Goal: Task Accomplishment & Management: Manage account settings

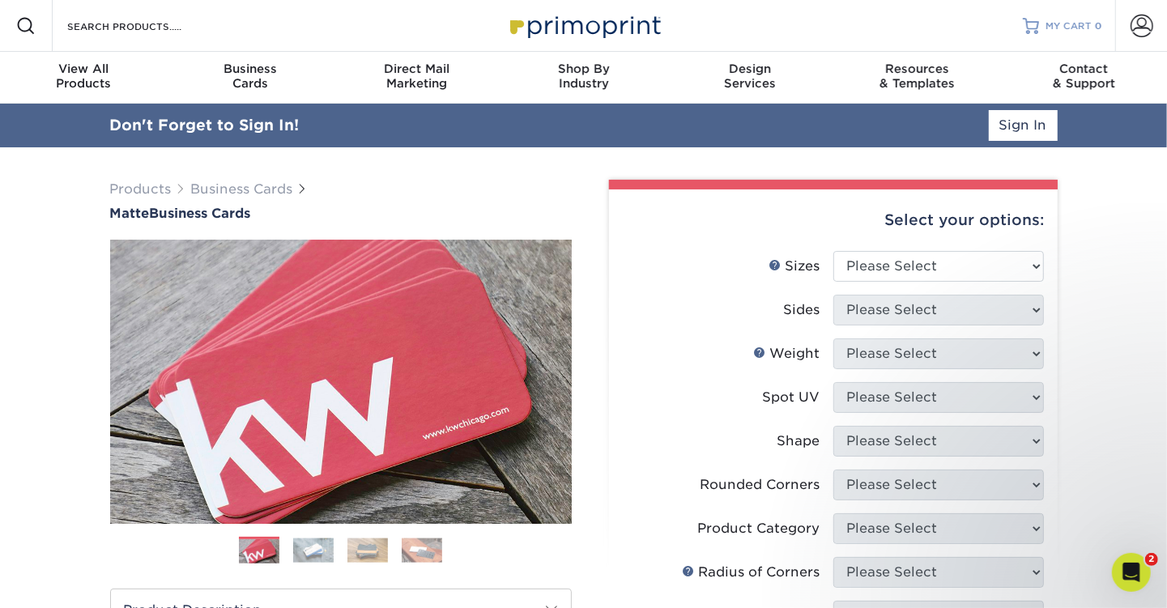
click at [1066, 28] on span "MY CART" at bounding box center [1068, 26] width 46 height 14
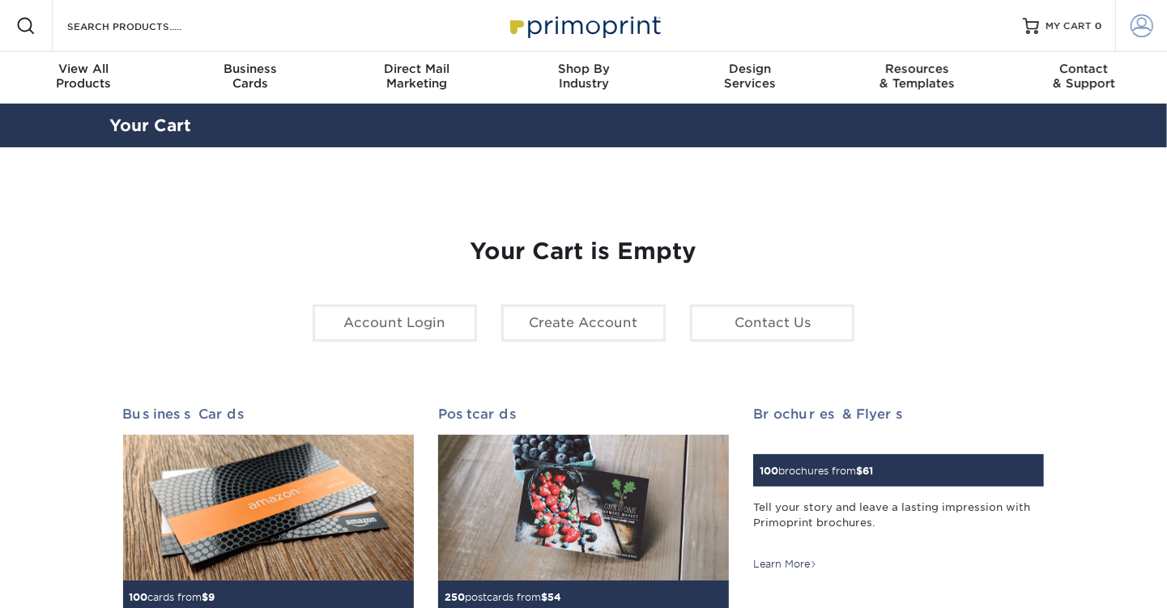
click at [1145, 28] on span at bounding box center [1141, 26] width 23 height 23
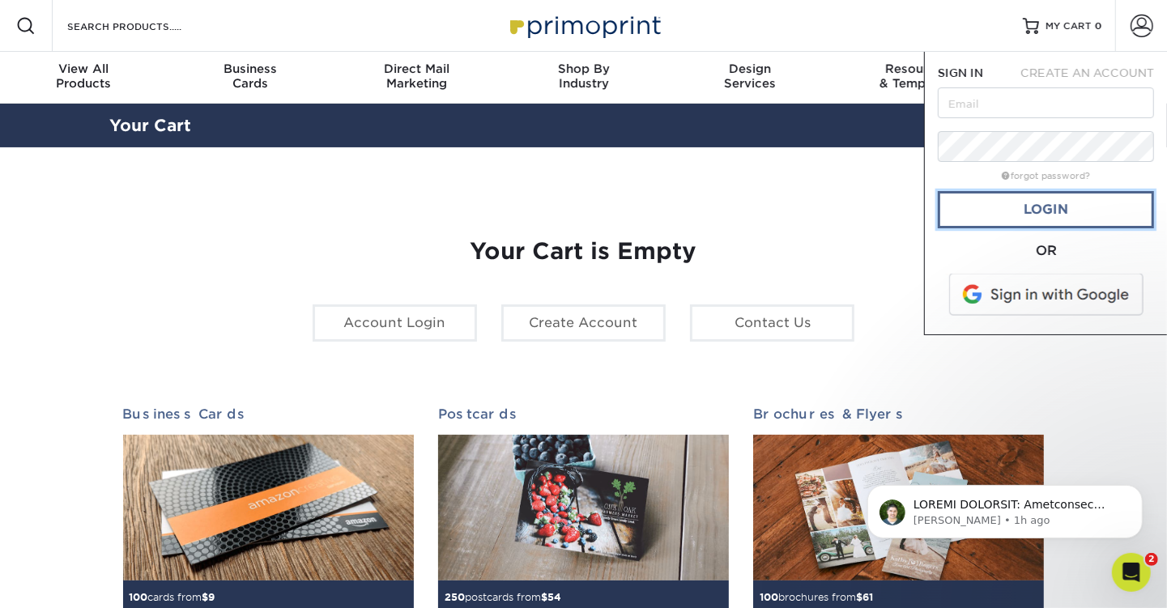
click at [1047, 218] on link "Login" at bounding box center [1046, 209] width 216 height 37
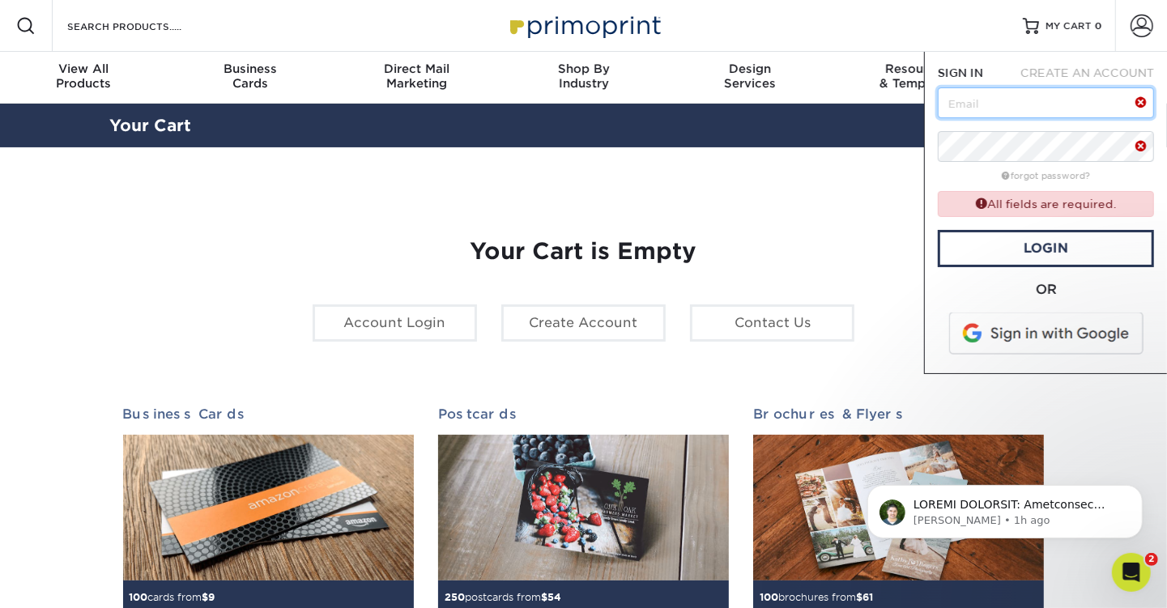
click at [959, 104] on input "text" at bounding box center [1046, 102] width 216 height 31
type input "[PERSON_NAME][EMAIL_ADDRESS][PERSON_NAME][DOMAIN_NAME]"
click at [1039, 250] on link "Login" at bounding box center [1046, 248] width 216 height 37
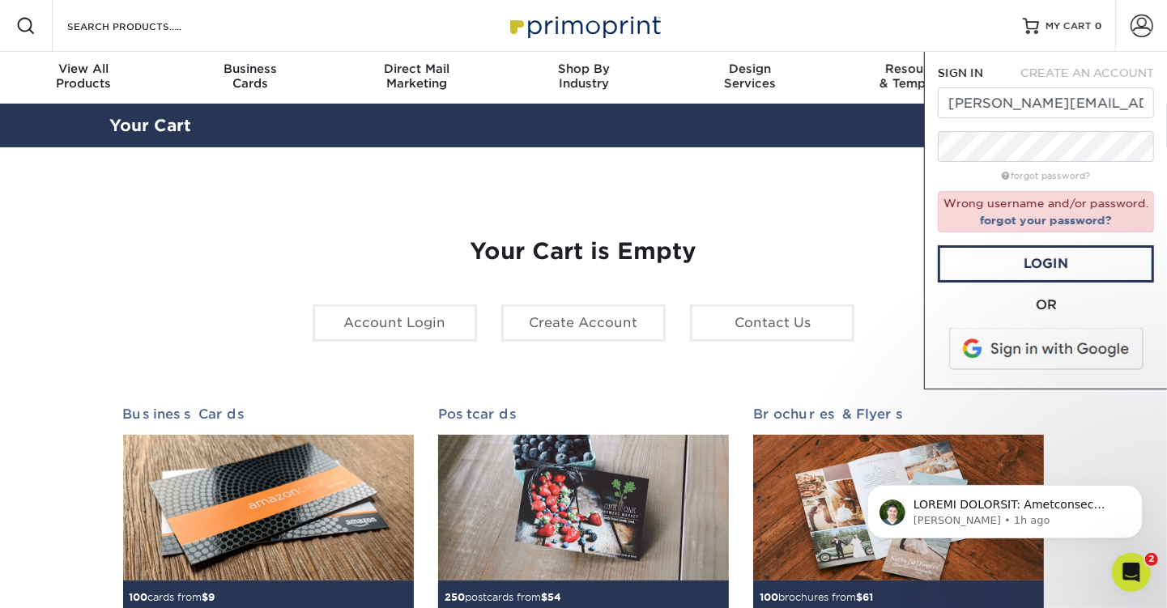
click at [1049, 348] on span at bounding box center [1047, 349] width 206 height 42
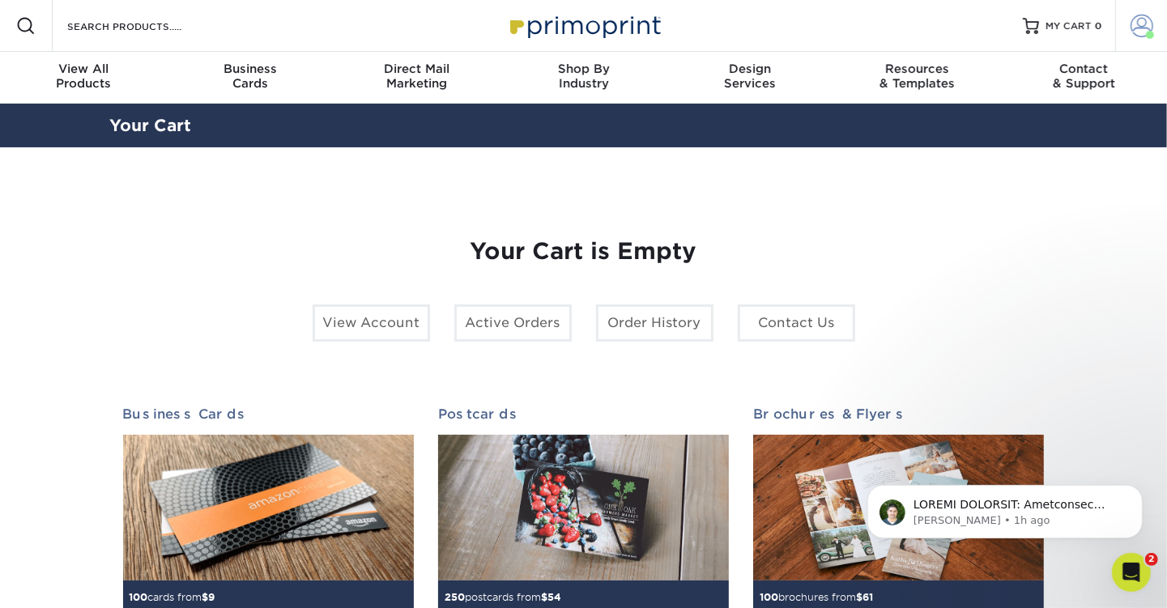
click at [1143, 27] on span at bounding box center [1141, 26] width 23 height 23
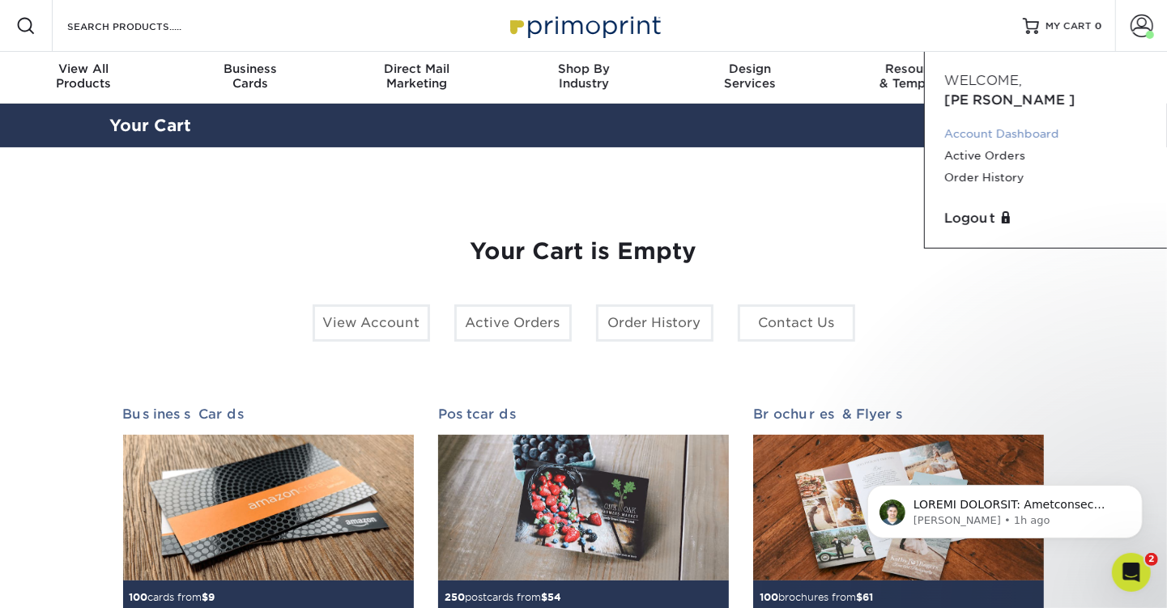
click at [1040, 123] on link "Account Dashboard" at bounding box center [1045, 134] width 203 height 22
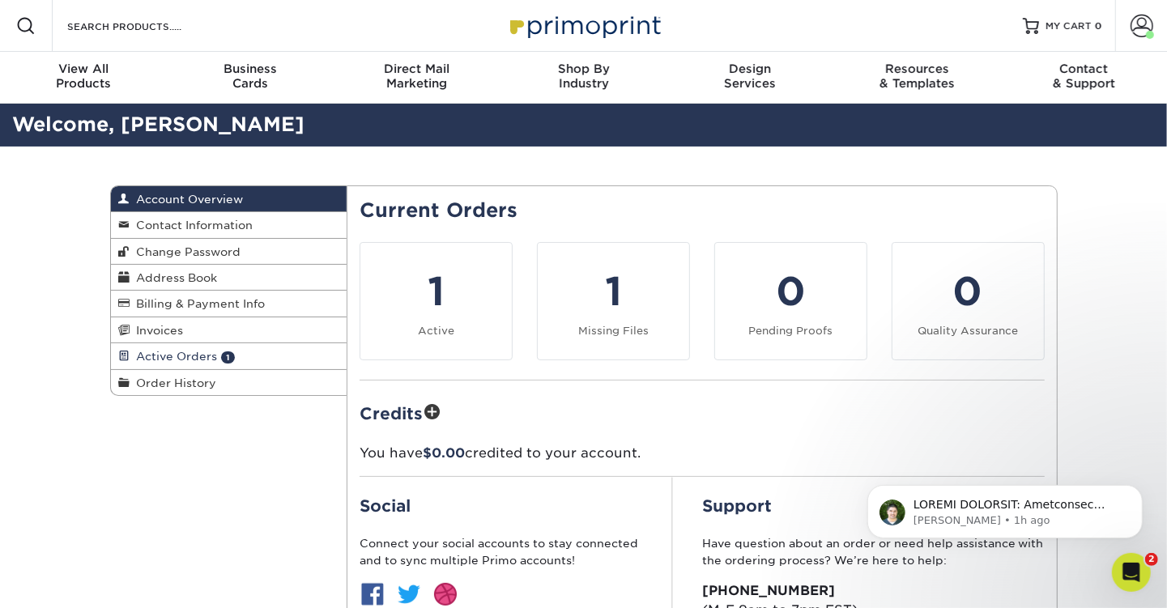
click at [192, 354] on span "Active Orders" at bounding box center [173, 356] width 87 height 13
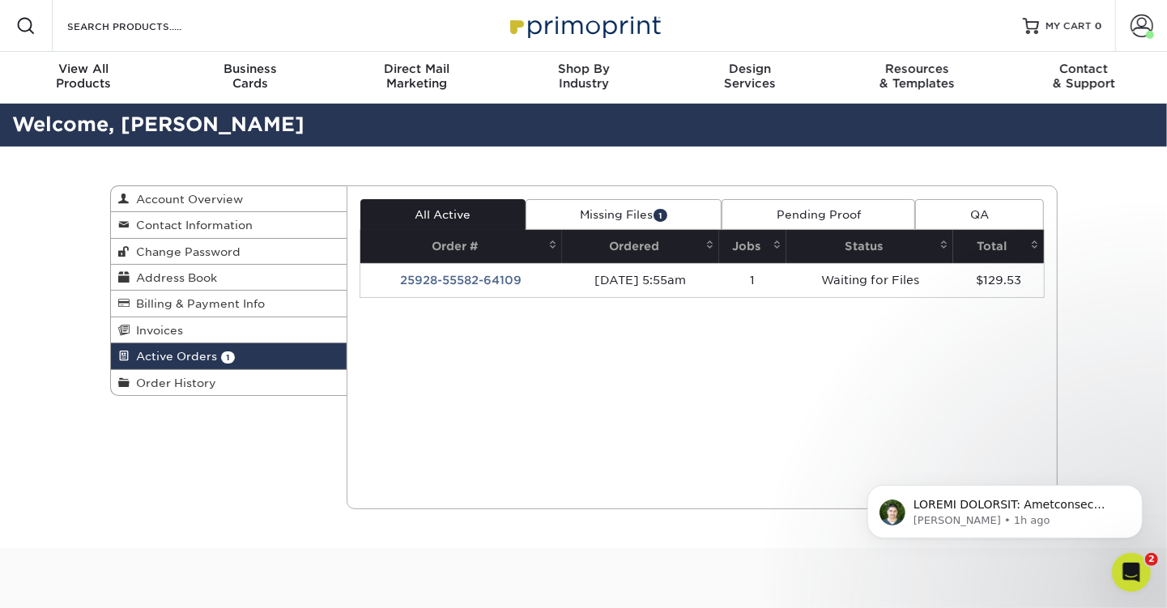
click at [623, 214] on link "Missing Files 1" at bounding box center [623, 214] width 196 height 31
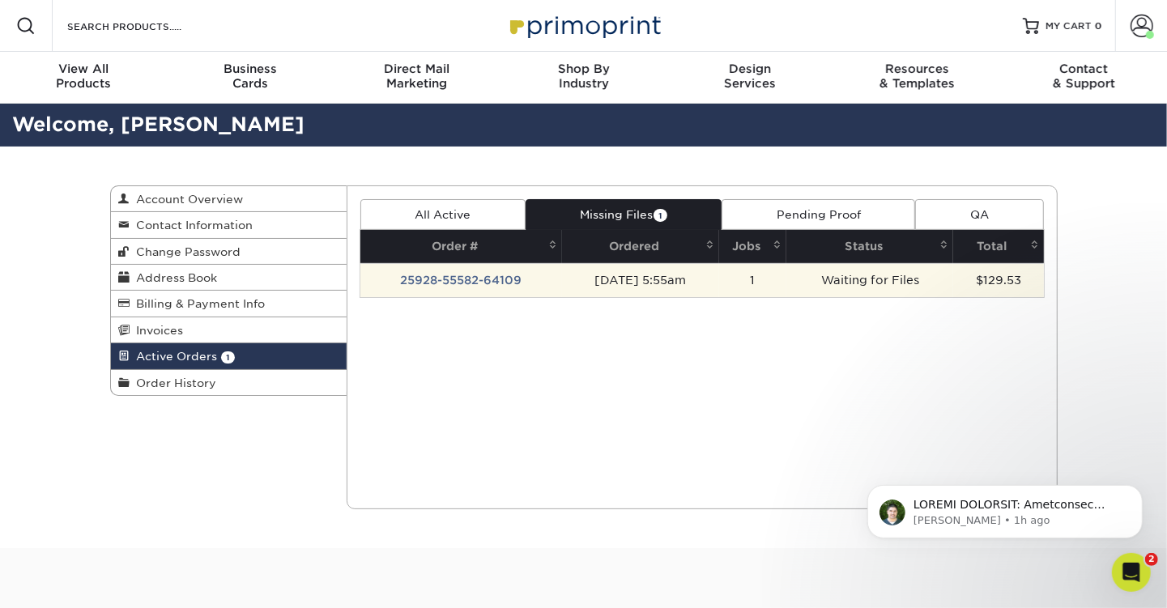
click at [496, 279] on td "25928-55582-64109" at bounding box center [461, 280] width 202 height 34
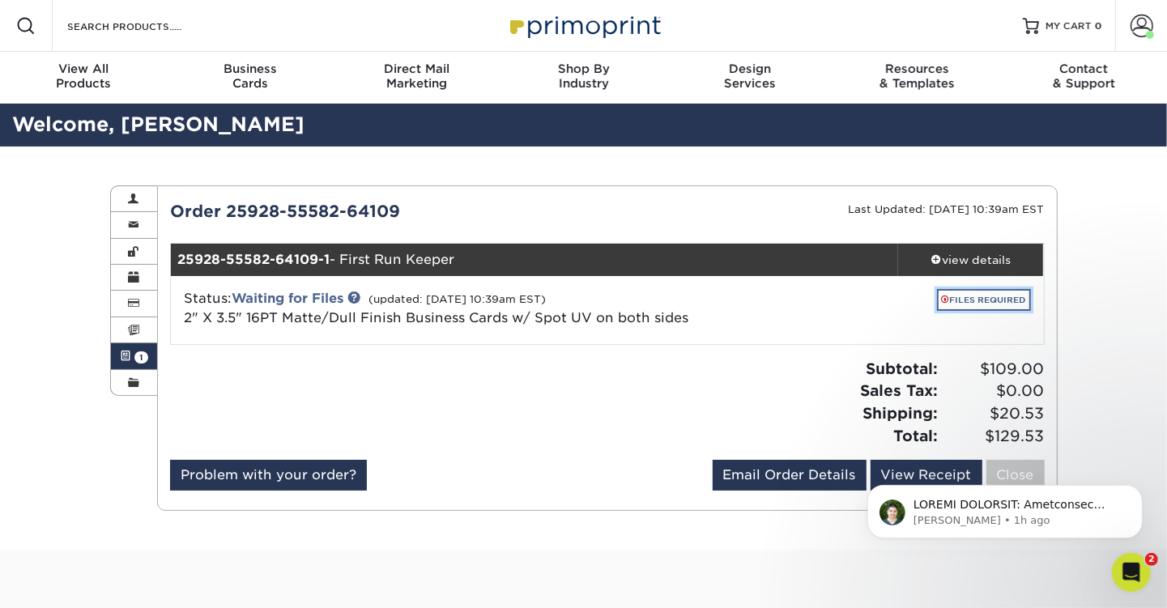
click at [972, 300] on link "FILES REQUIRED" at bounding box center [984, 300] width 94 height 22
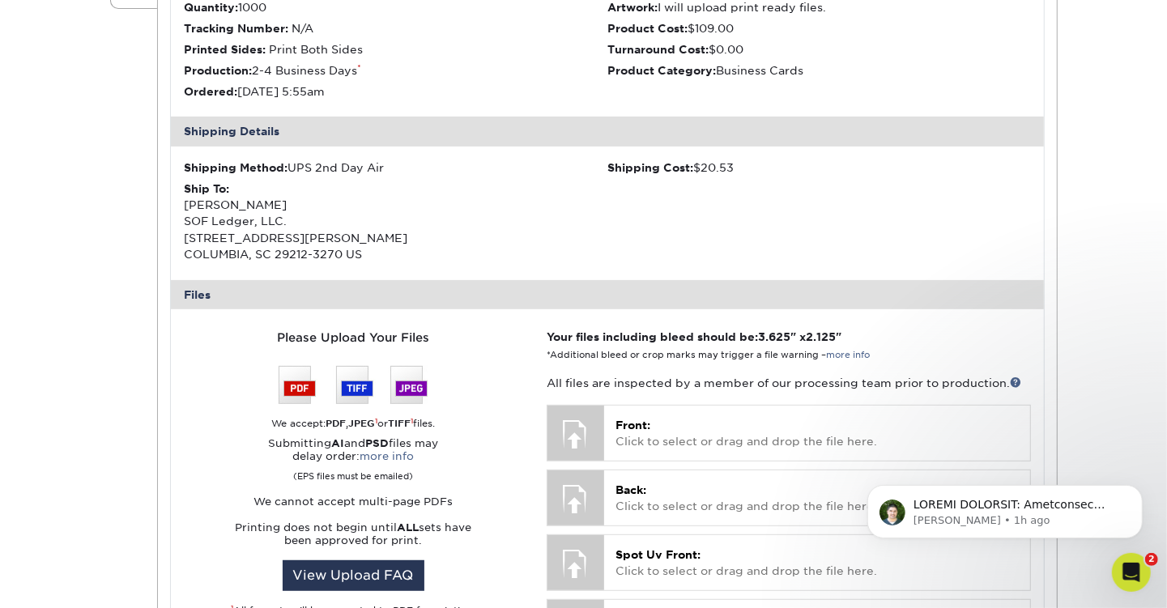
scroll to position [486, 0]
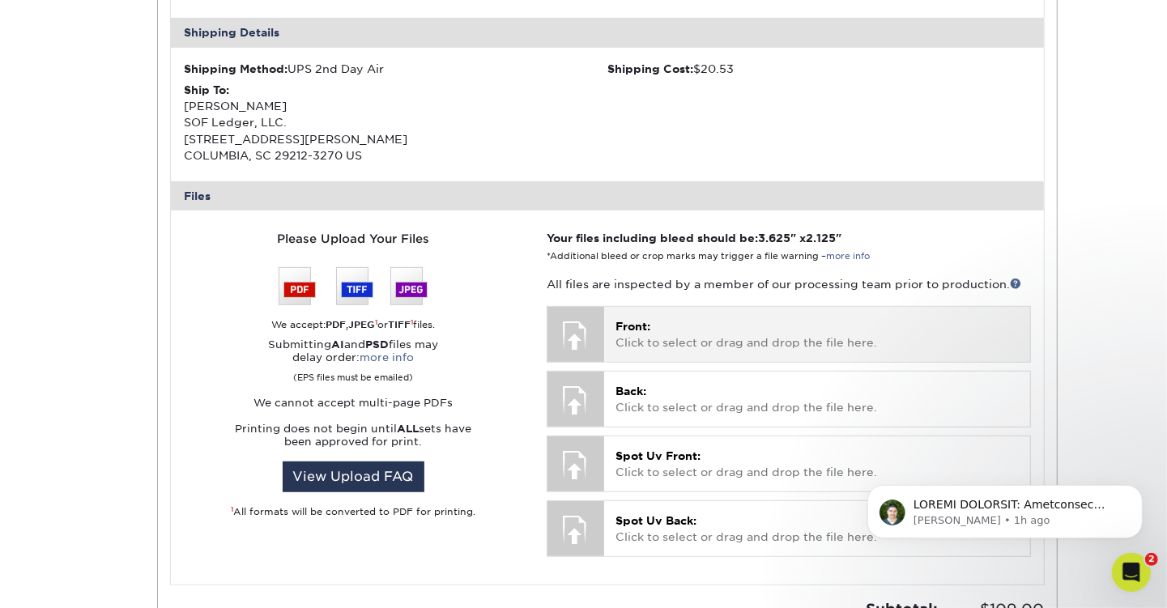
click at [657, 333] on p "Front: Click to select or drag and drop the file here." at bounding box center [816, 334] width 402 height 33
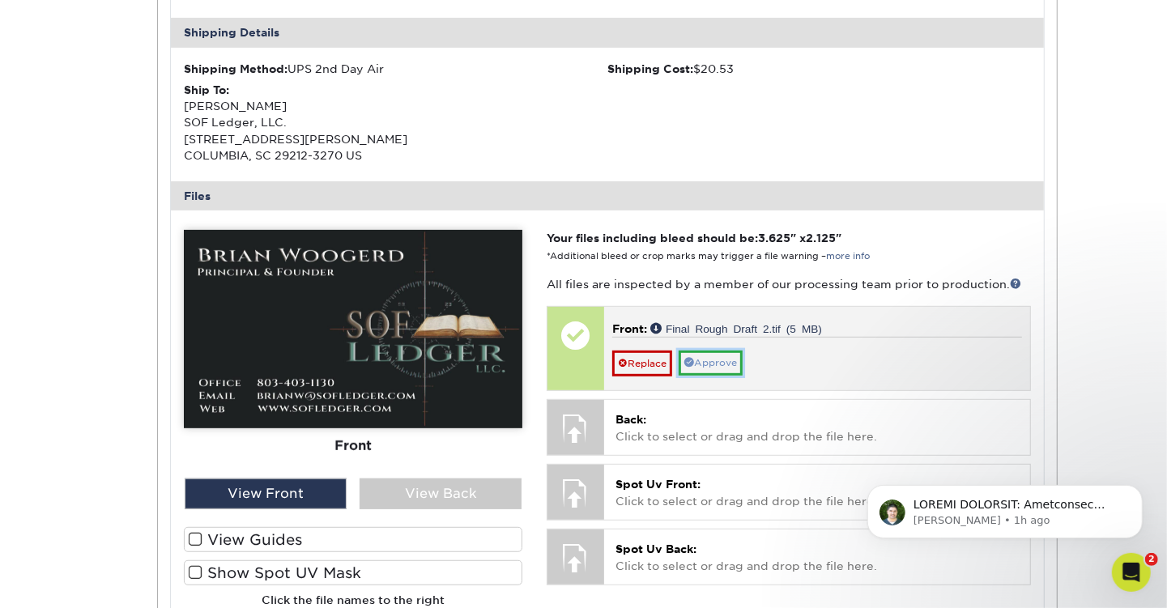
click at [719, 362] on link "Approve" at bounding box center [711, 363] width 64 height 25
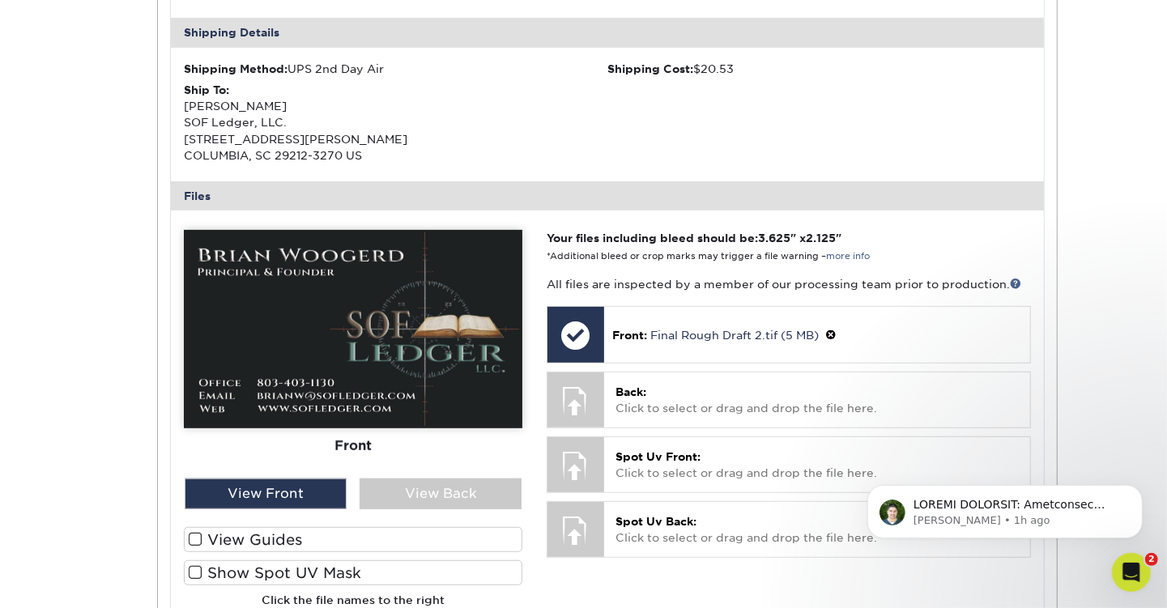
click at [200, 538] on span at bounding box center [196, 539] width 14 height 15
click at [0, 0] on input "View Guides" at bounding box center [0, 0] width 0 height 0
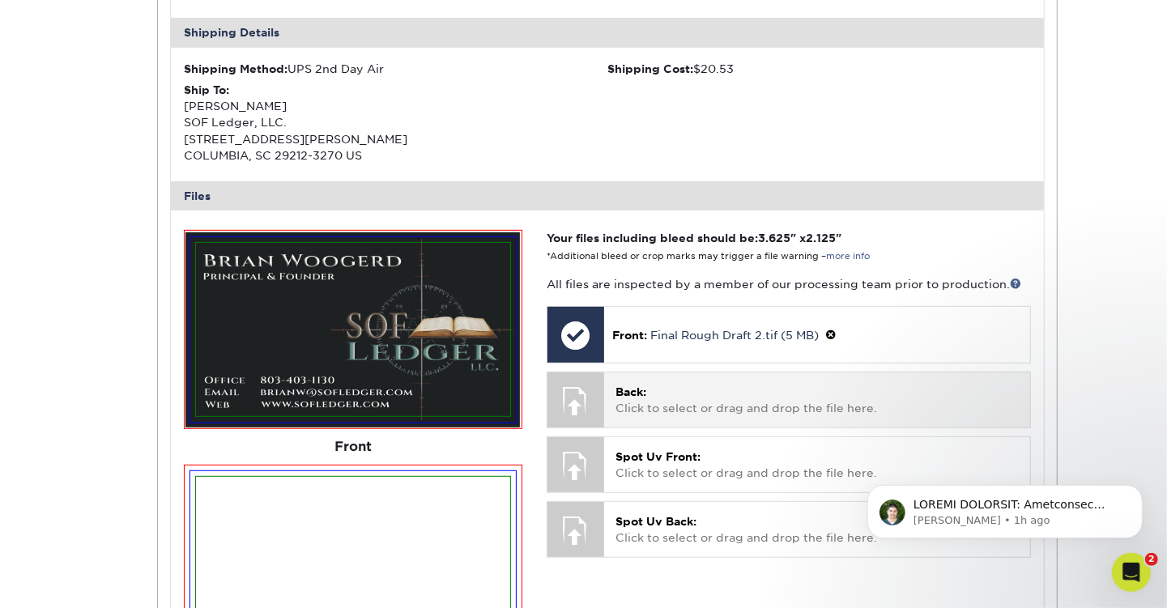
click at [646, 395] on span "Back:" at bounding box center [630, 391] width 31 height 13
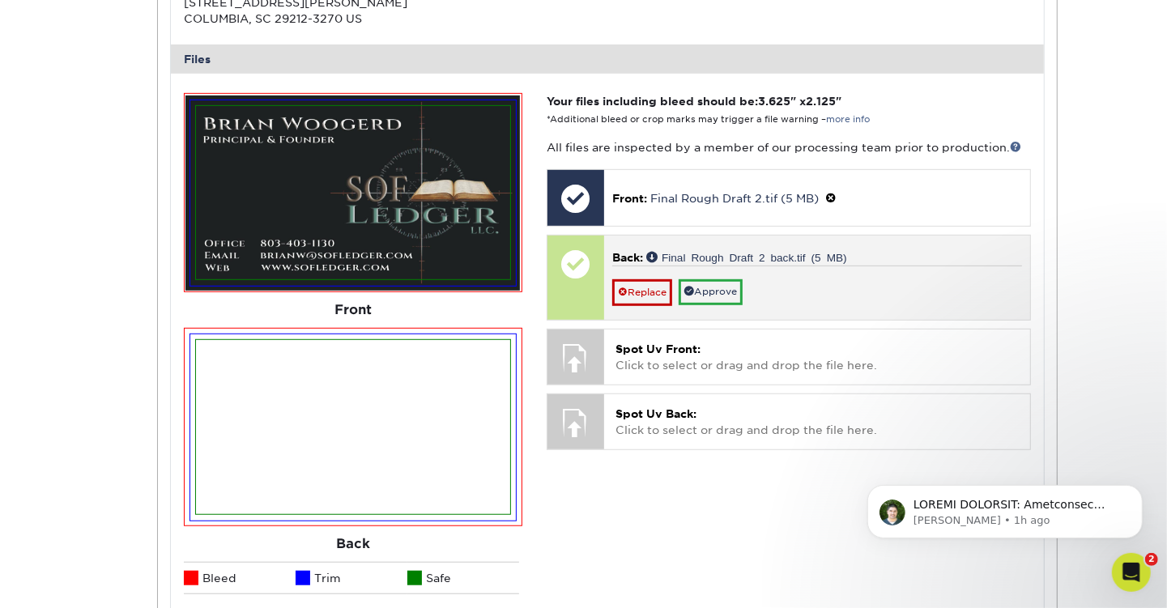
scroll to position [648, 0]
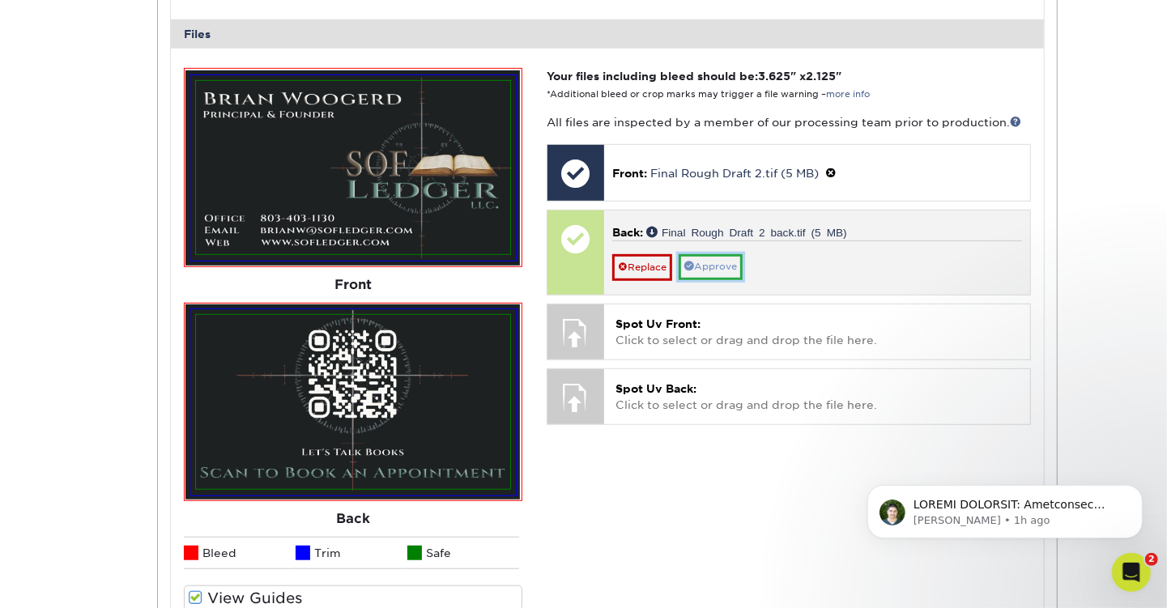
click at [716, 263] on link "Approve" at bounding box center [711, 266] width 64 height 25
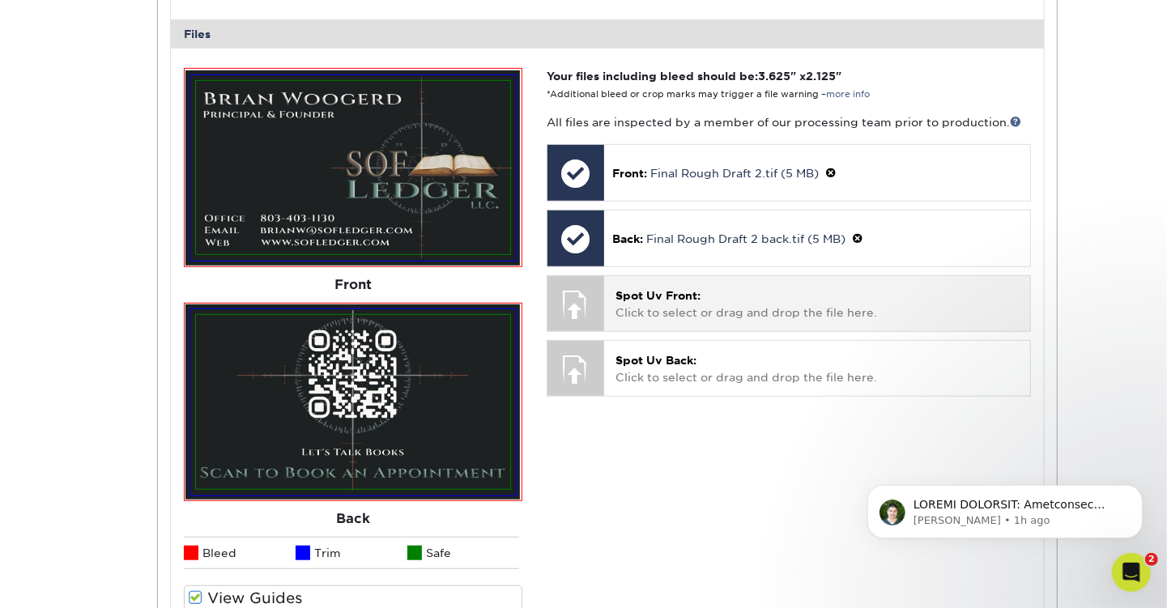
click at [679, 306] on p "Spot Uv Front: Click to select or drag and drop the file here." at bounding box center [816, 303] width 402 height 33
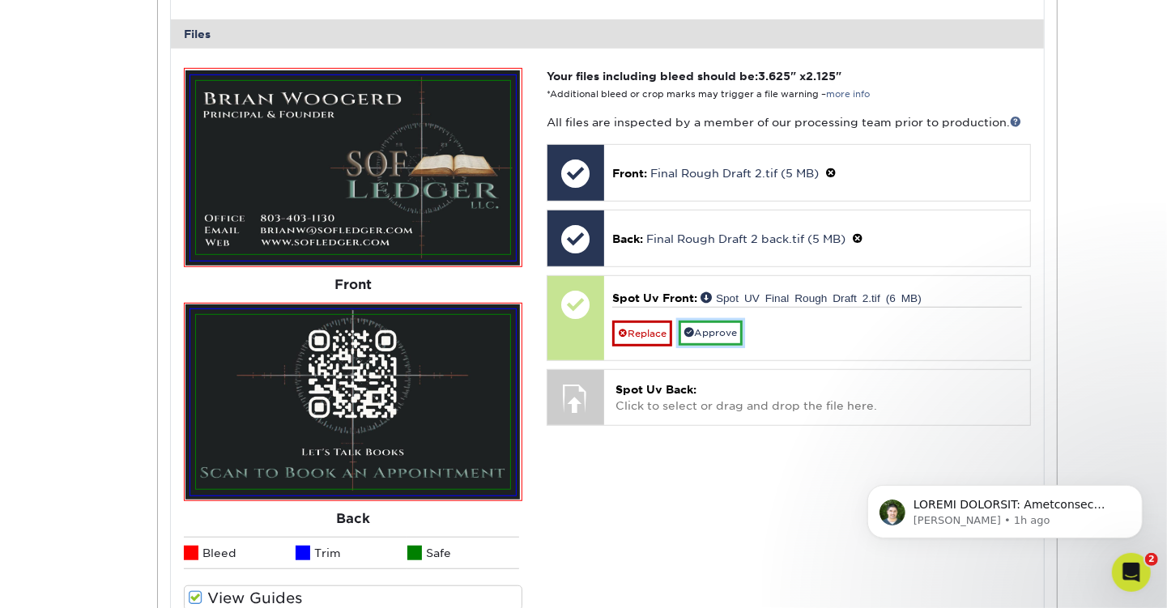
click at [709, 337] on link "Approve" at bounding box center [711, 333] width 64 height 25
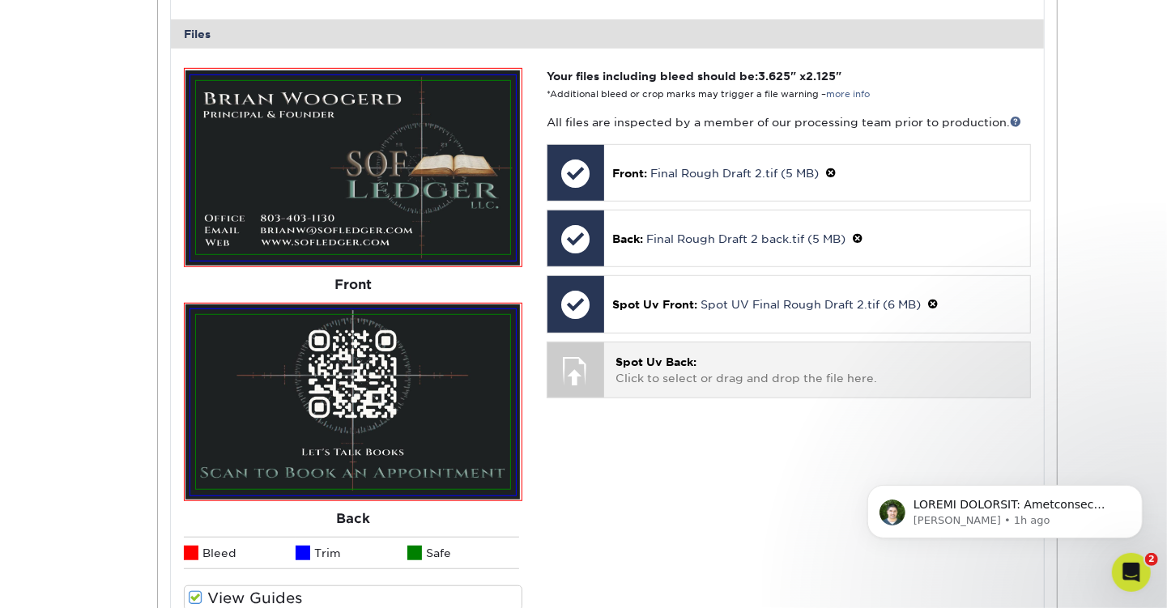
click at [659, 375] on p "Spot Uv Back: Click to select or drag and drop the file here." at bounding box center [816, 370] width 402 height 33
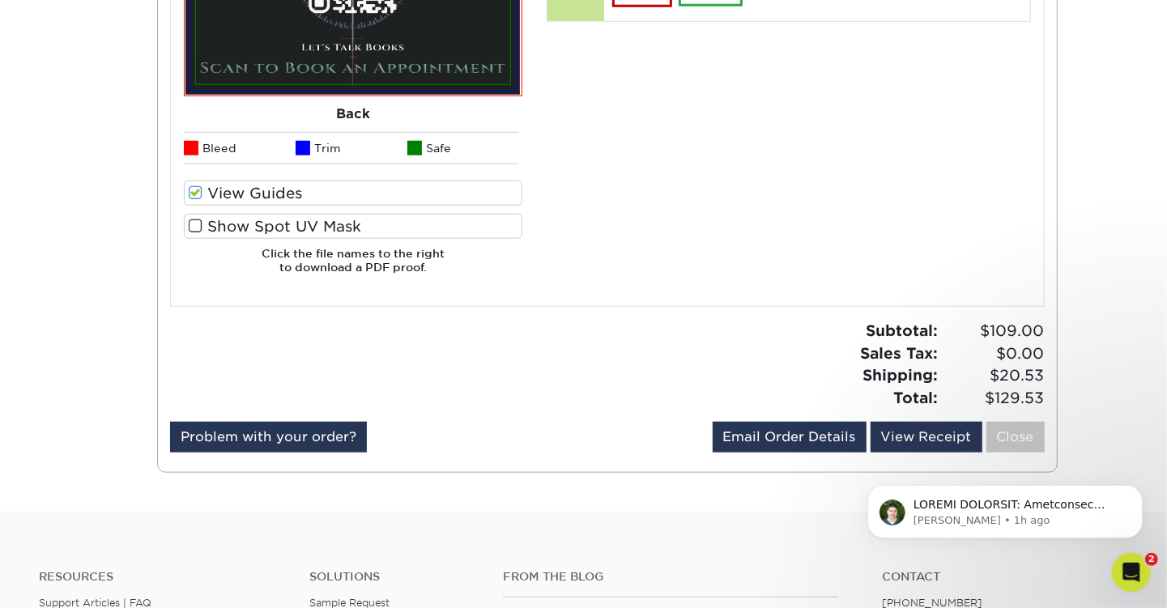
scroll to position [972, 0]
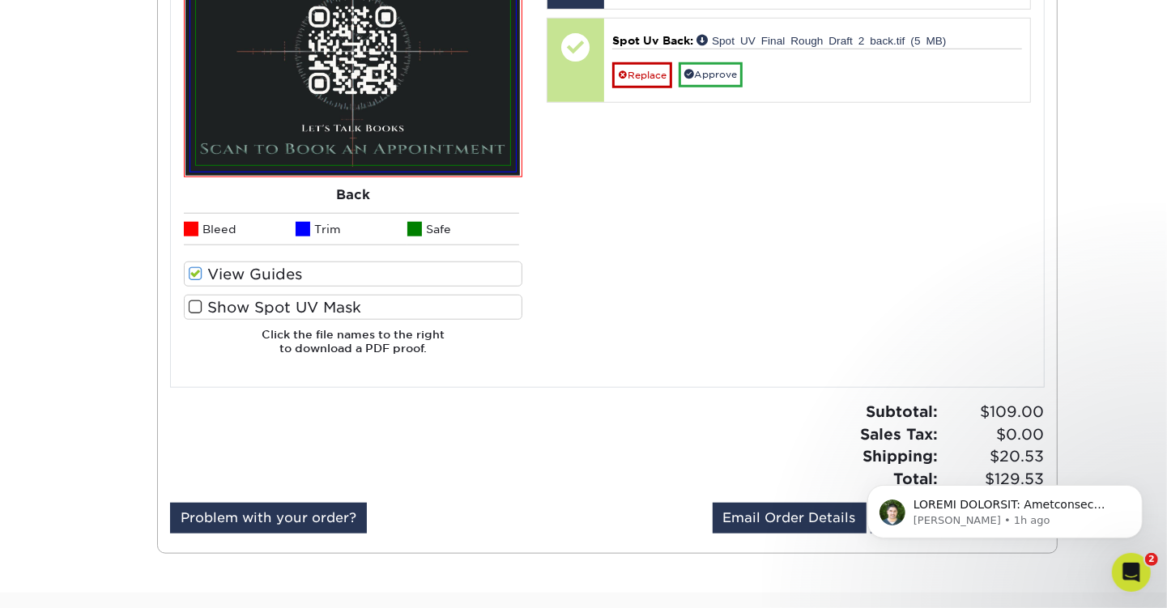
click at [193, 308] on span at bounding box center [196, 307] width 14 height 15
click at [0, 0] on input "Show Spot UV Mask" at bounding box center [0, 0] width 0 height 0
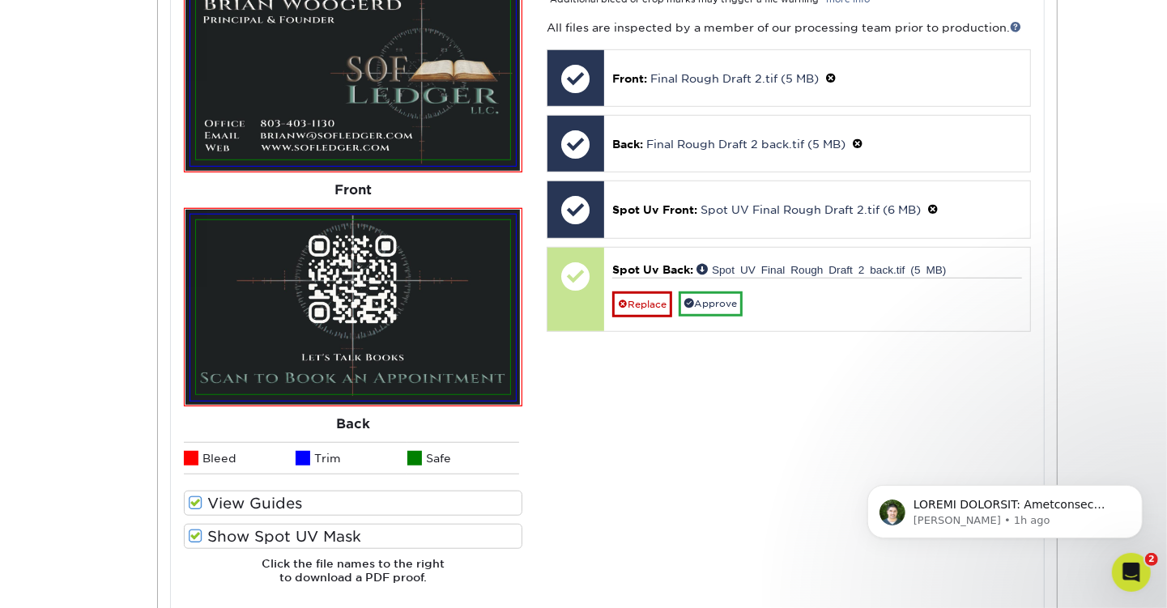
scroll to position [729, 0]
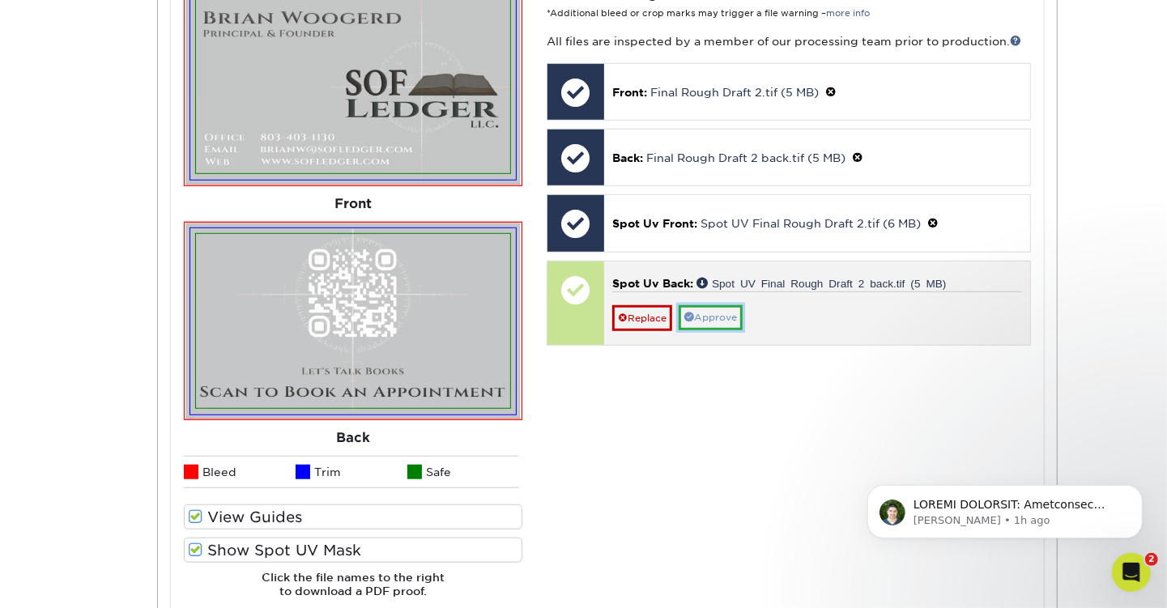
click at [713, 317] on link "Approve" at bounding box center [711, 317] width 64 height 25
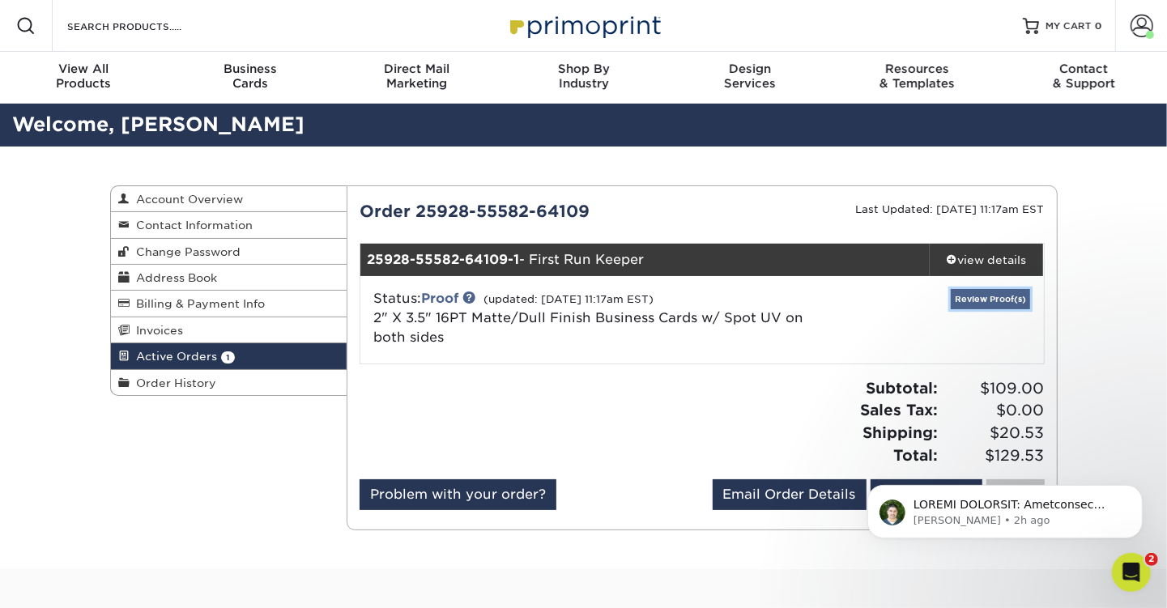
click at [998, 297] on link "Review Proof(s)" at bounding box center [990, 299] width 79 height 20
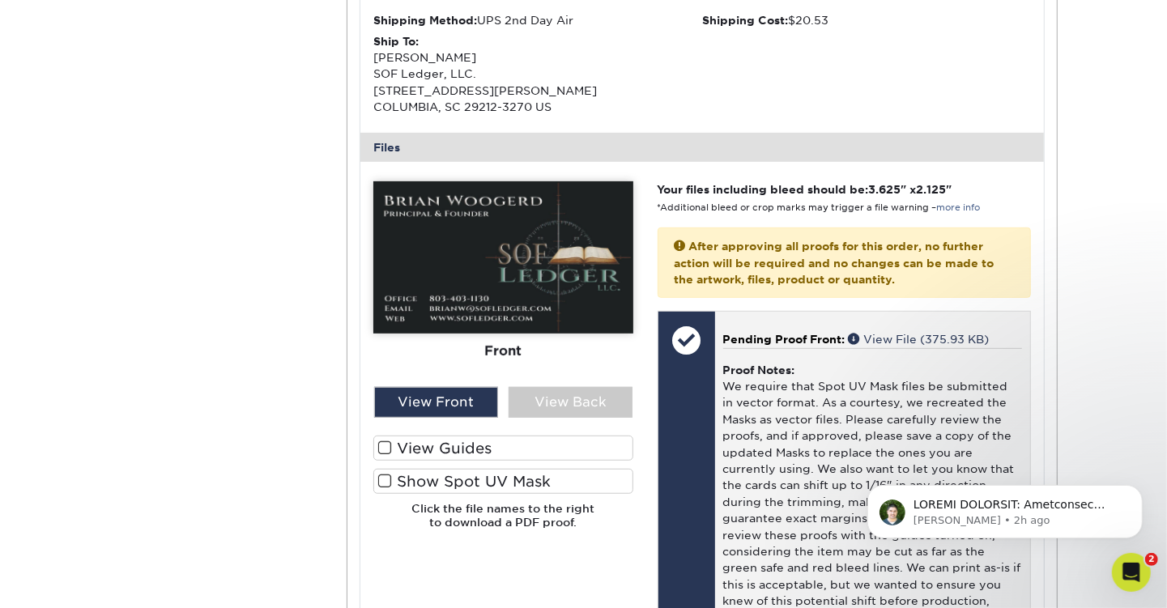
scroll to position [567, 0]
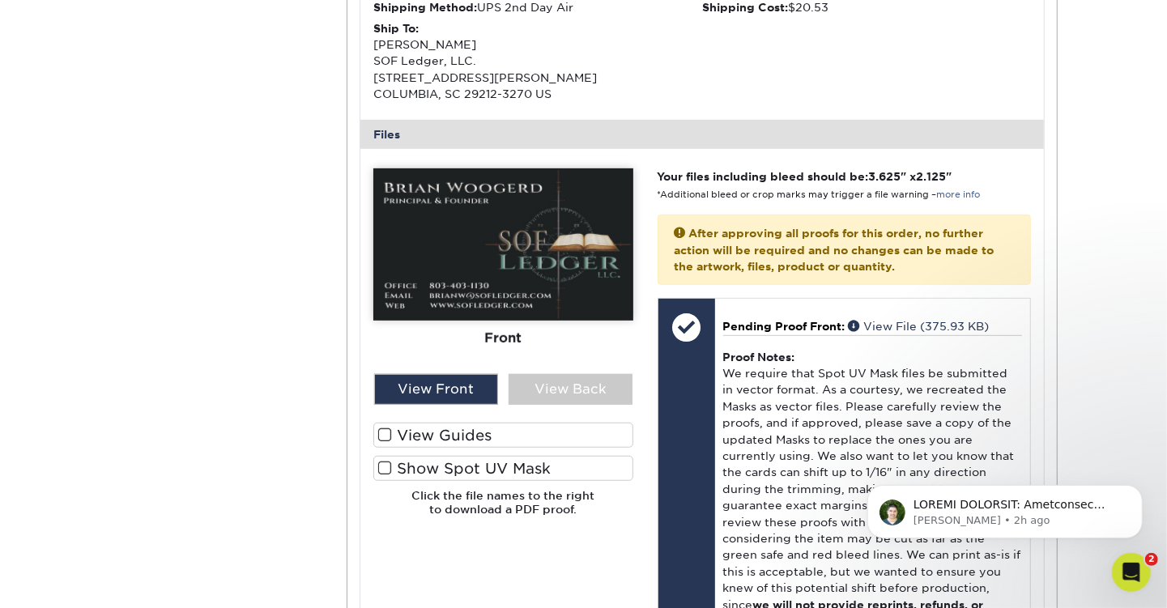
click at [385, 465] on span at bounding box center [385, 468] width 14 height 15
click at [0, 0] on input "Show Spot UV Mask" at bounding box center [0, 0] width 0 height 0
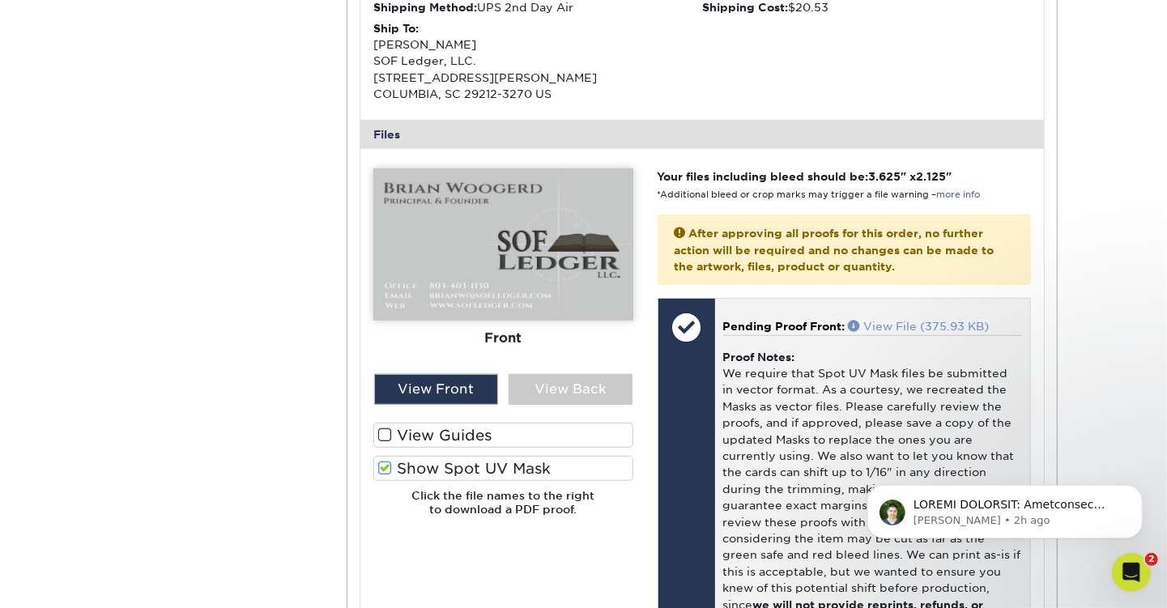
click at [854, 326] on span at bounding box center [856, 325] width 15 height 11
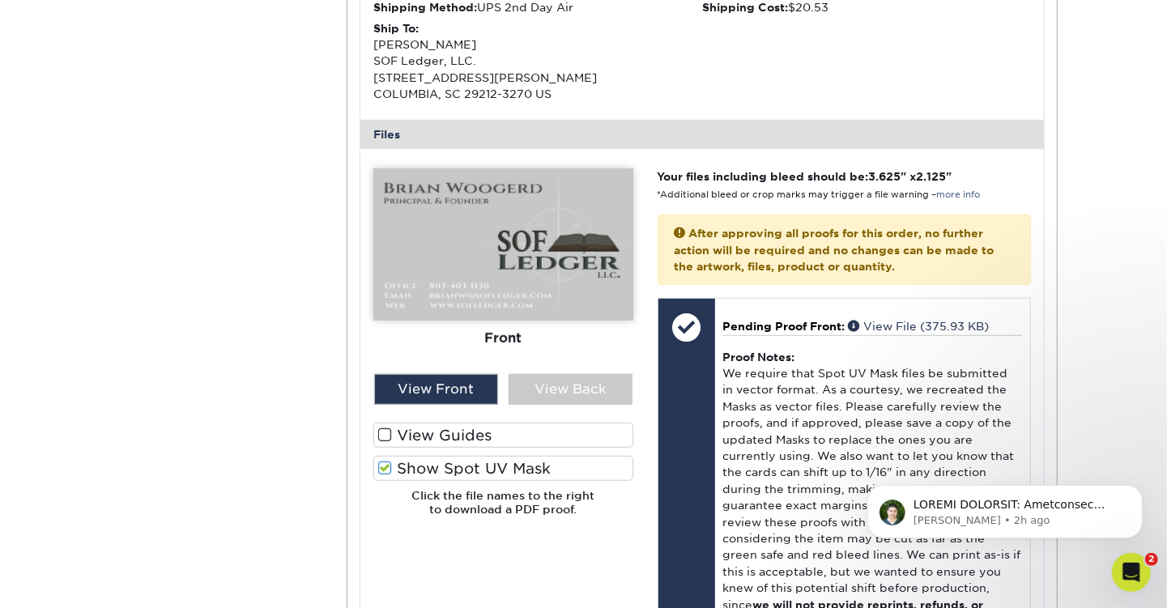
click at [384, 468] on span at bounding box center [385, 468] width 14 height 15
click at [0, 0] on input "Show Spot UV Mask" at bounding box center [0, 0] width 0 height 0
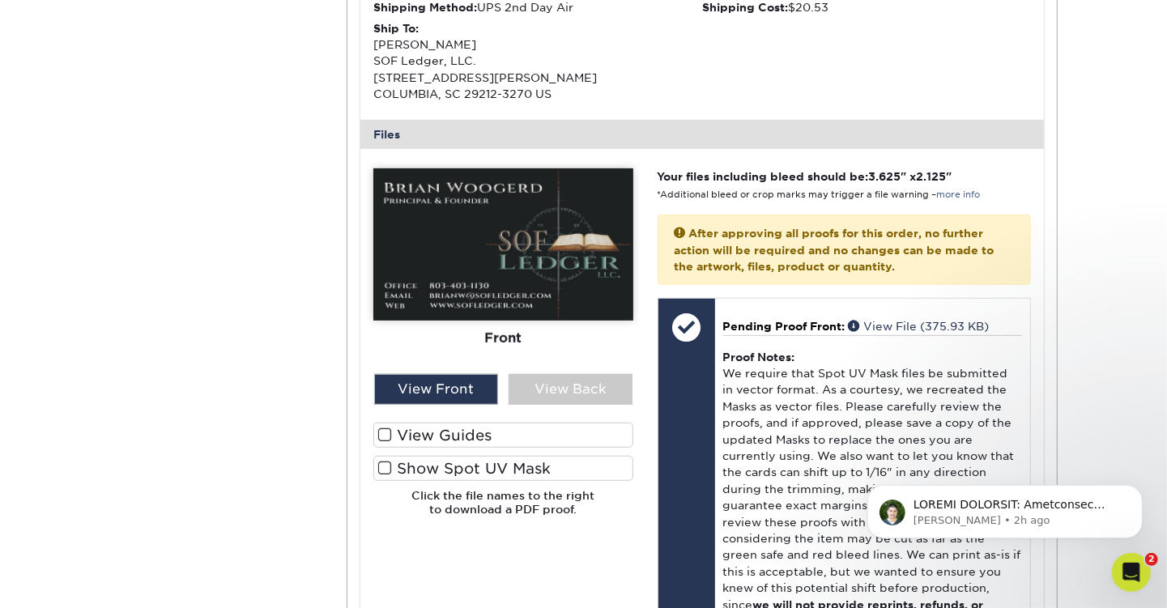
click at [384, 469] on span at bounding box center [385, 468] width 14 height 15
click at [0, 0] on input "Show Spot UV Mask" at bounding box center [0, 0] width 0 height 0
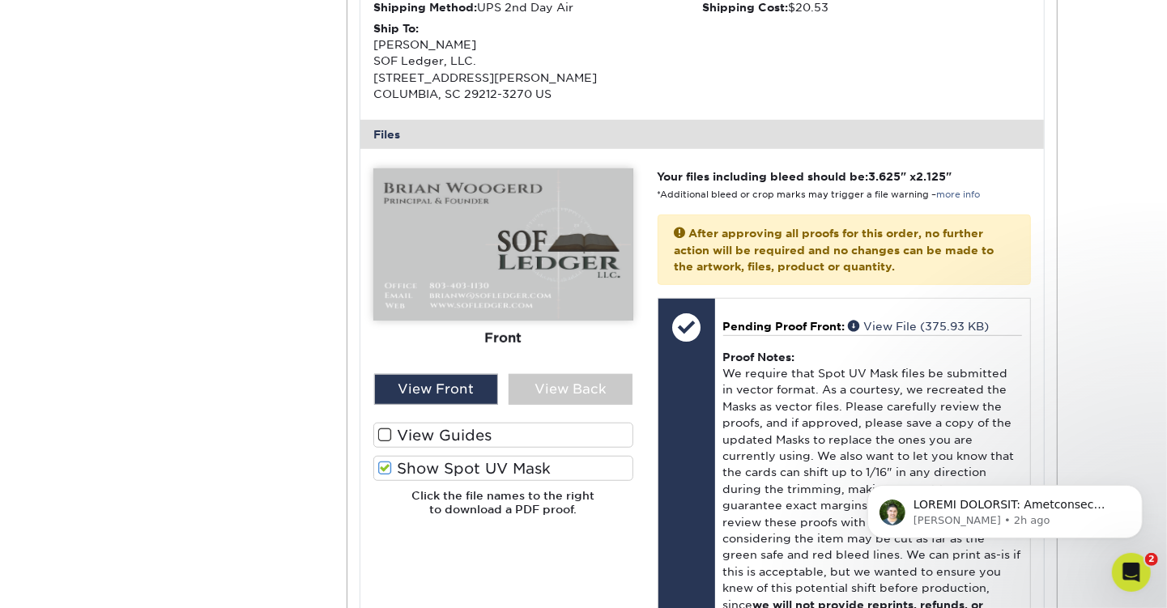
click at [384, 469] on span at bounding box center [385, 468] width 14 height 15
click at [0, 0] on input "Show Spot UV Mask" at bounding box center [0, 0] width 0 height 0
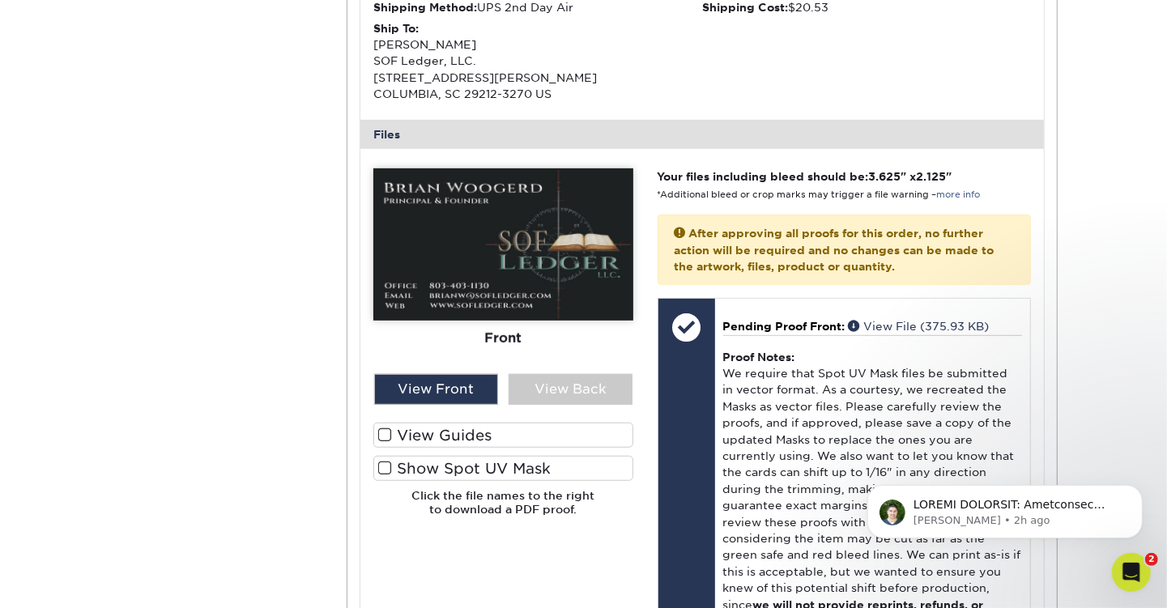
click at [384, 469] on span at bounding box center [385, 468] width 14 height 15
click at [0, 0] on input "Show Spot UV Mask" at bounding box center [0, 0] width 0 height 0
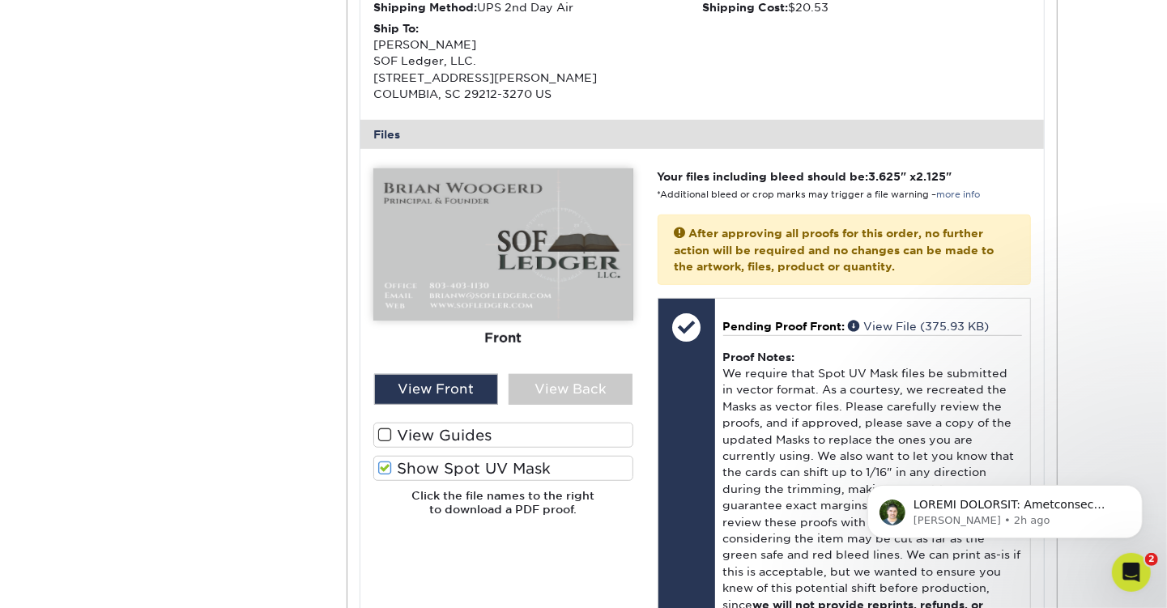
click at [384, 469] on span at bounding box center [385, 468] width 14 height 15
click at [0, 0] on input "Show Spot UV Mask" at bounding box center [0, 0] width 0 height 0
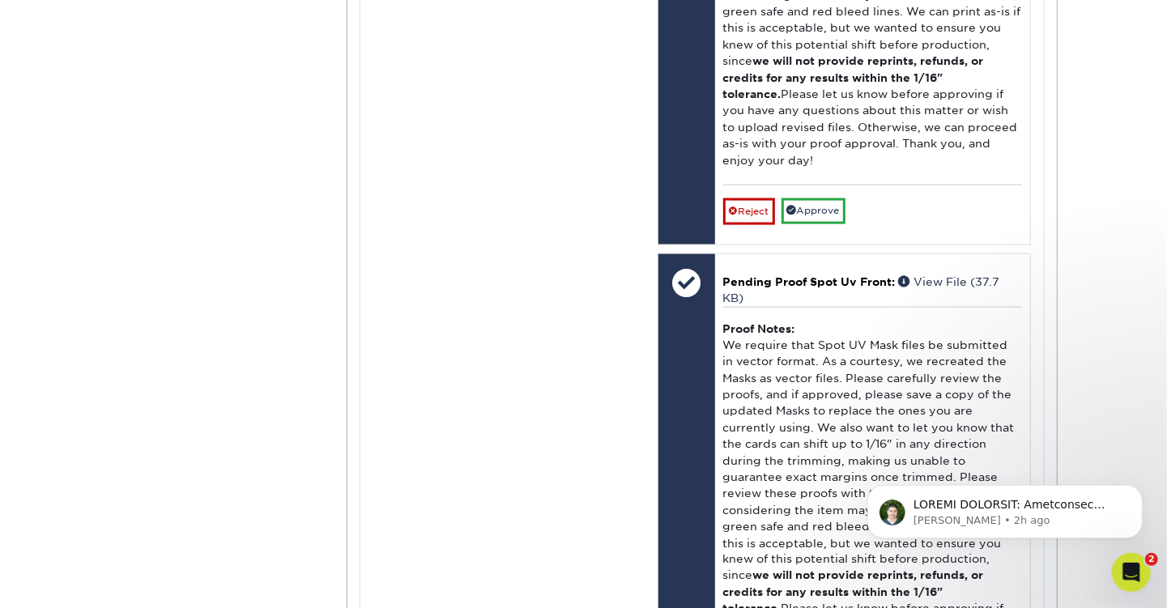
scroll to position [1619, 0]
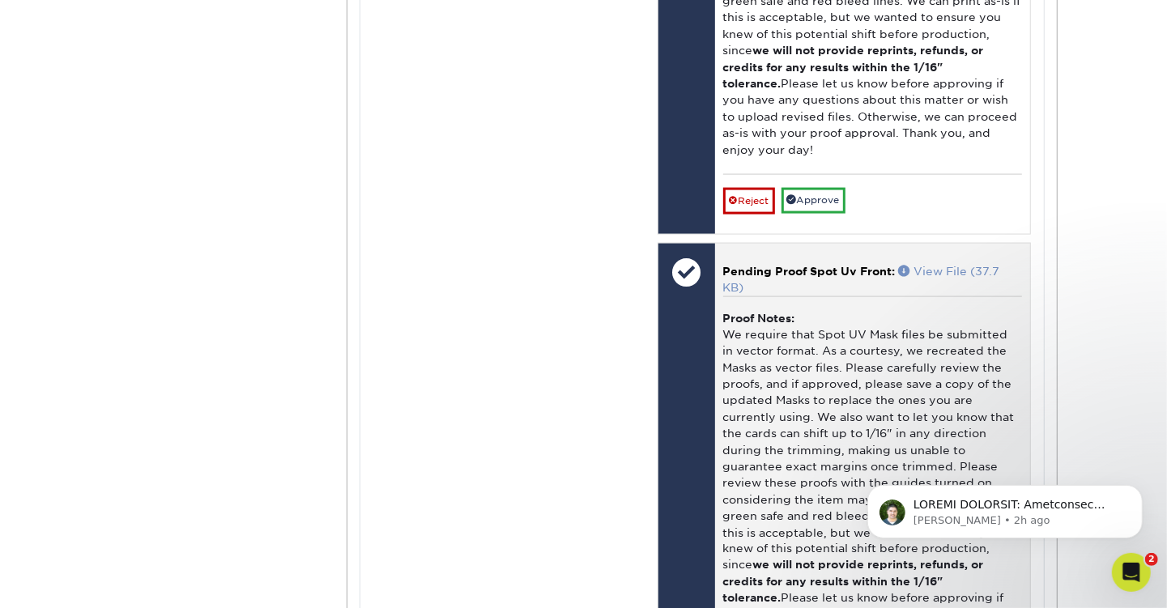
click at [904, 265] on span at bounding box center [906, 270] width 15 height 11
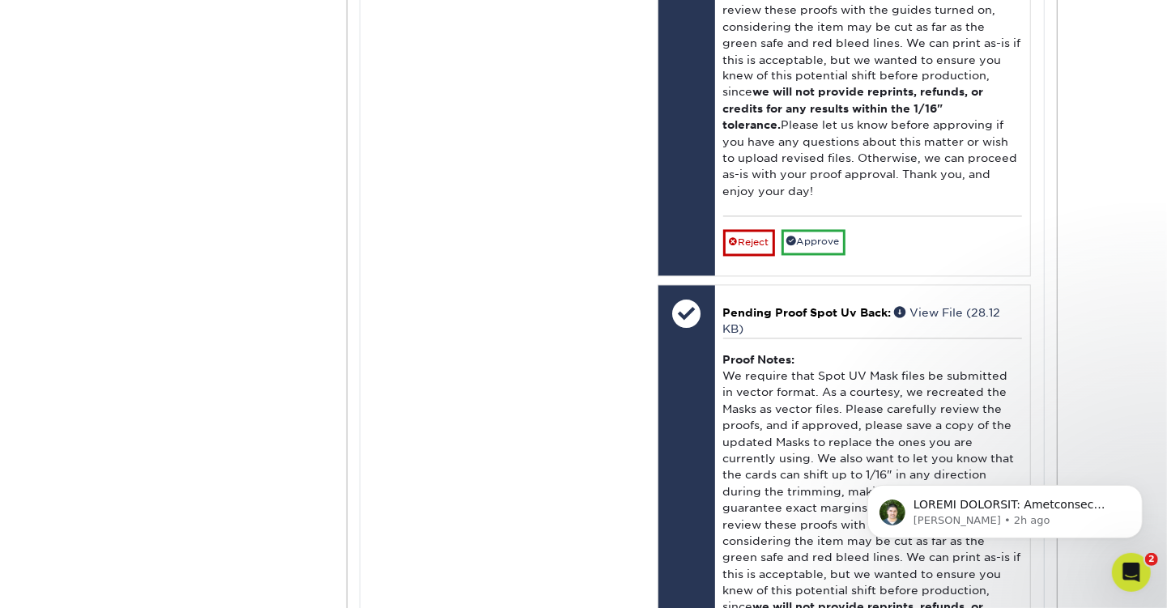
scroll to position [2024, 0]
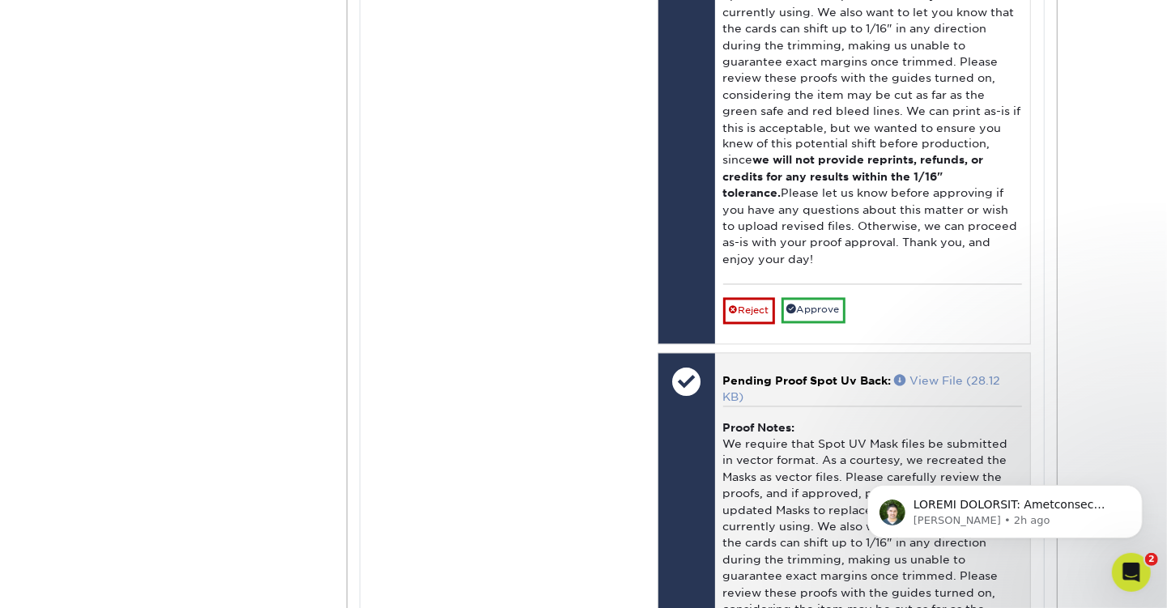
click at [903, 375] on span at bounding box center [902, 380] width 15 height 11
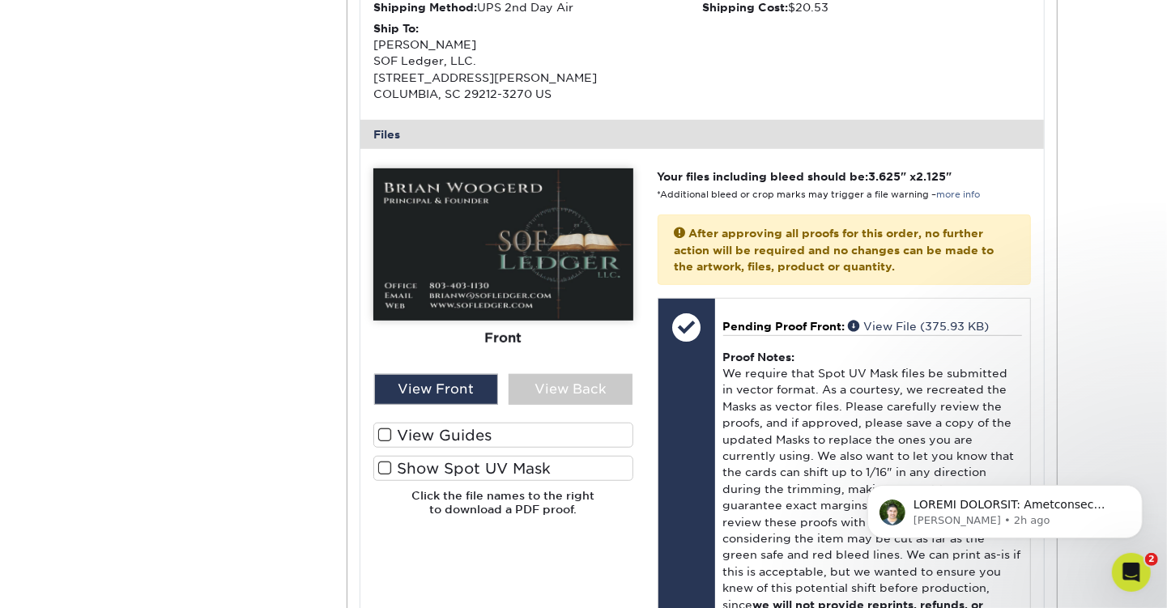
scroll to position [567, 0]
click at [568, 394] on div "View Back" at bounding box center [570, 389] width 124 height 31
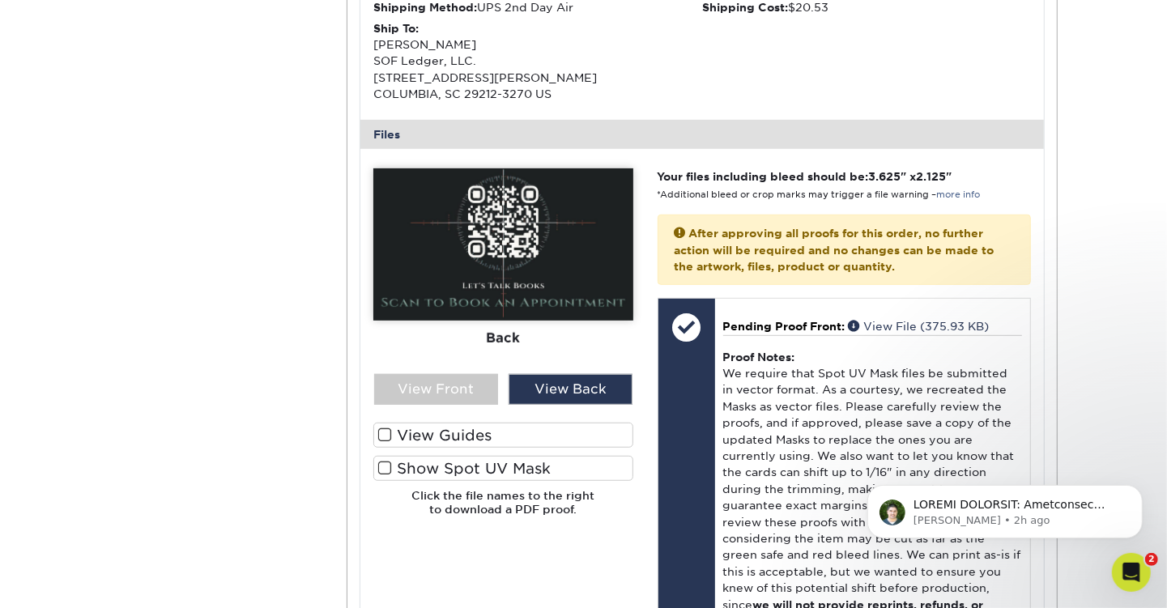
click at [381, 470] on span at bounding box center [385, 468] width 14 height 15
click at [0, 0] on input "Show Spot UV Mask" at bounding box center [0, 0] width 0 height 0
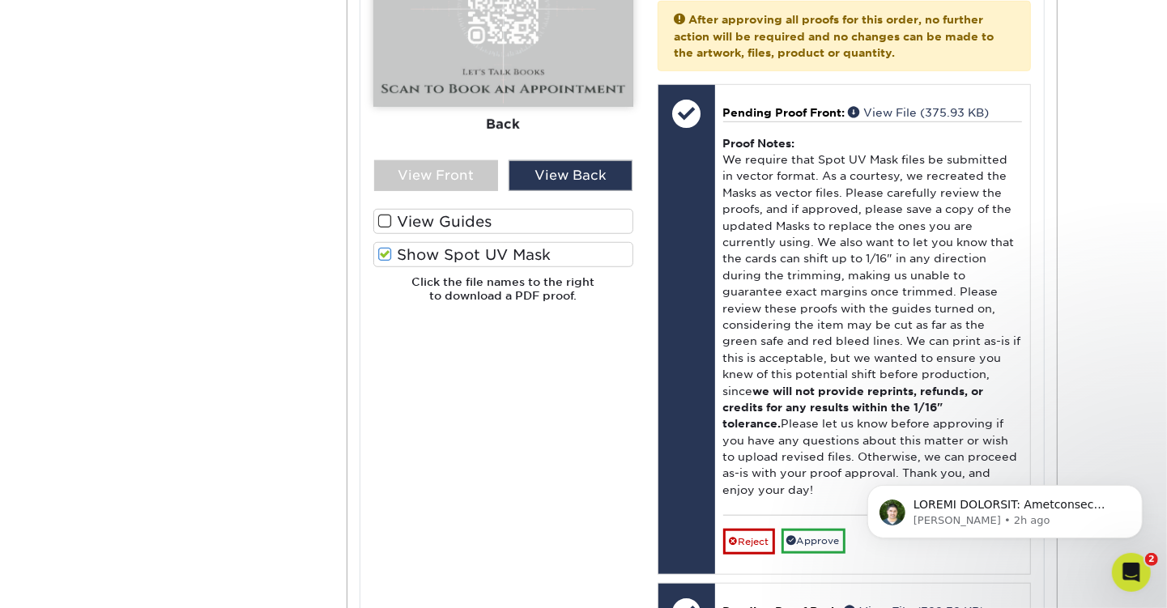
scroll to position [891, 0]
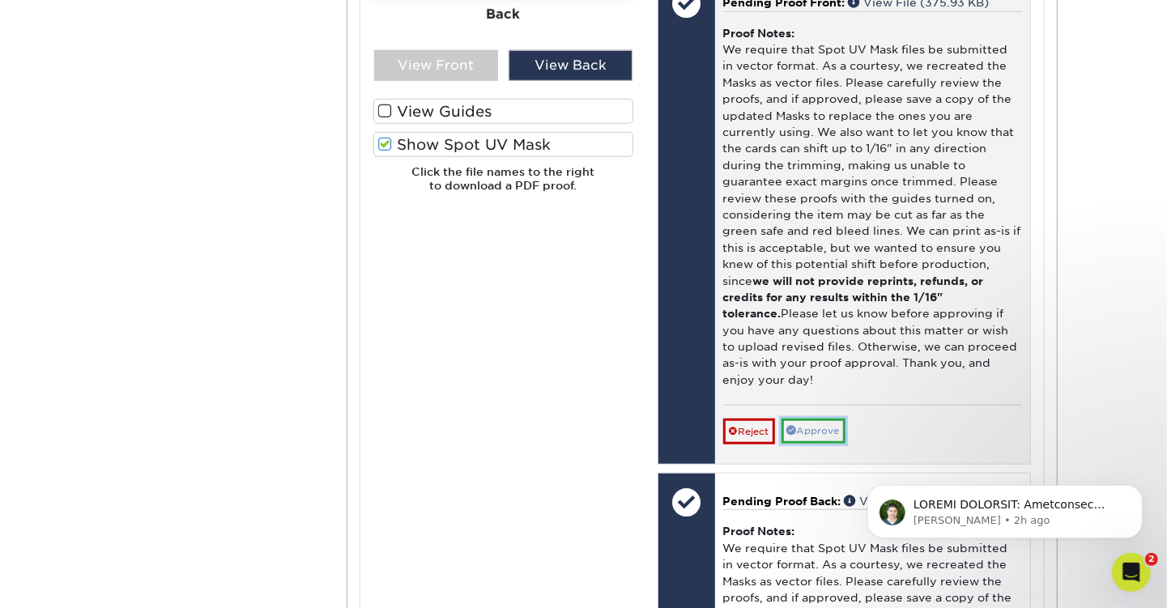
click at [815, 419] on link "Approve" at bounding box center [813, 431] width 64 height 25
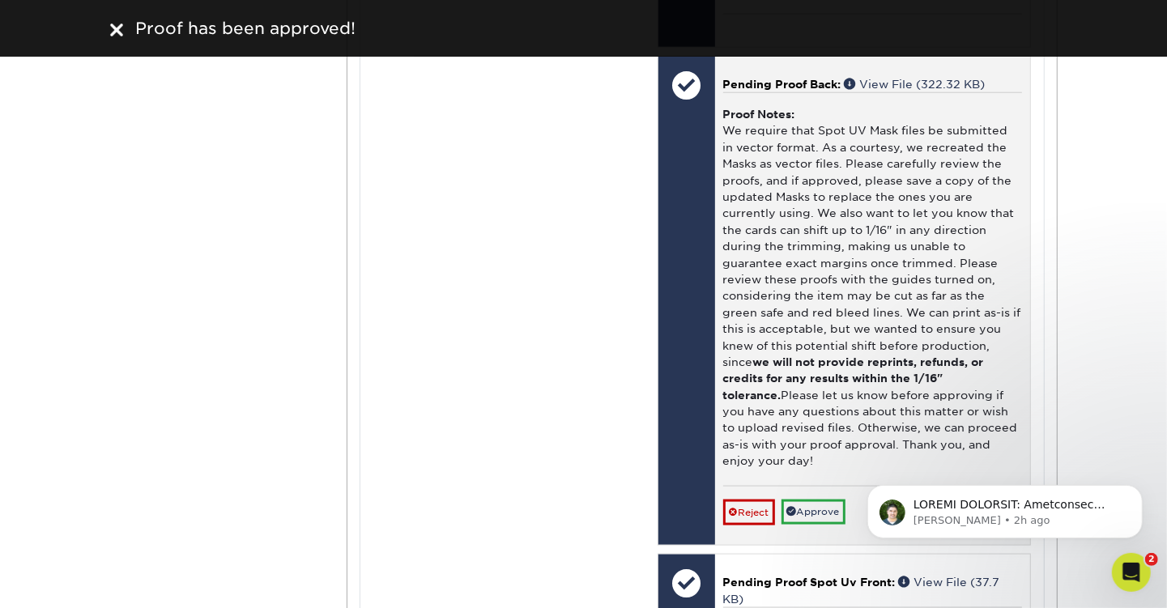
scroll to position [1296, 0]
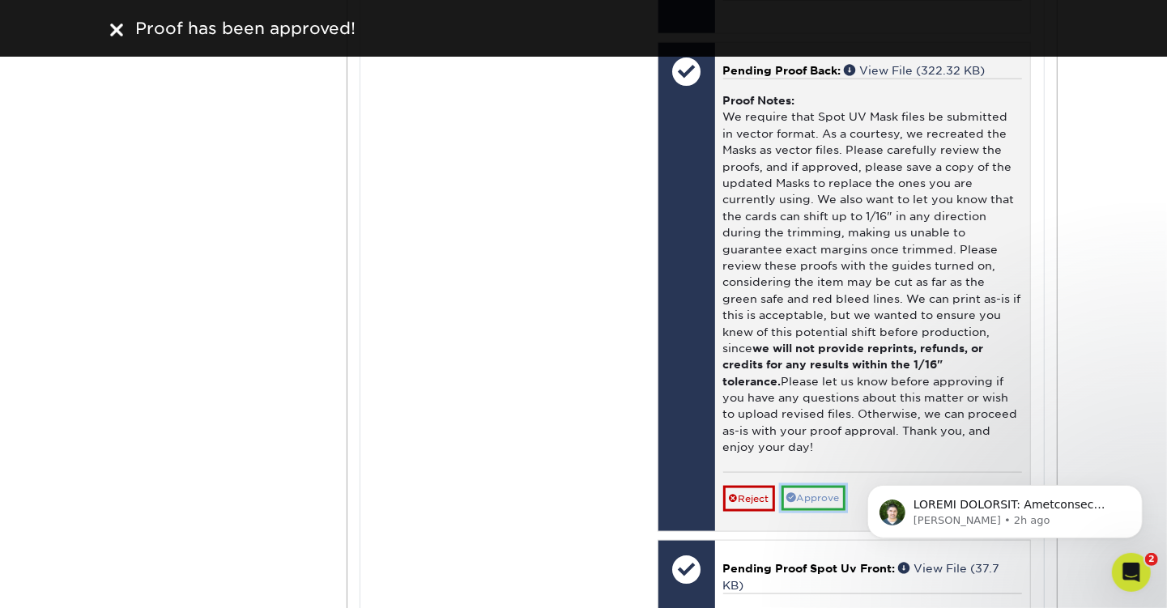
click at [824, 486] on link "Approve" at bounding box center [813, 498] width 64 height 25
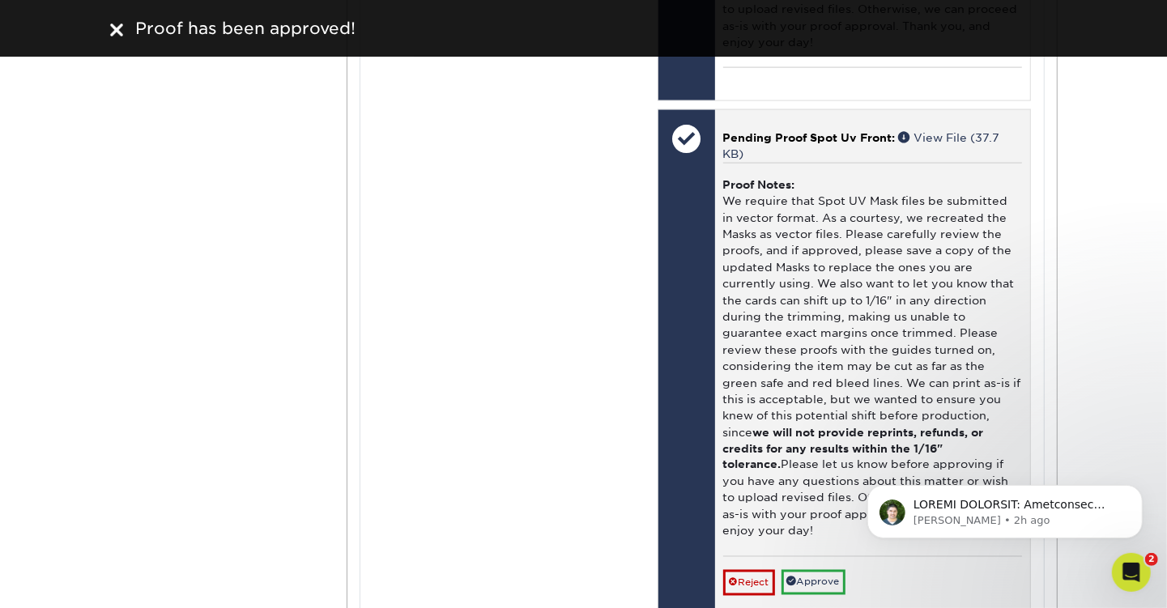
scroll to position [1781, 0]
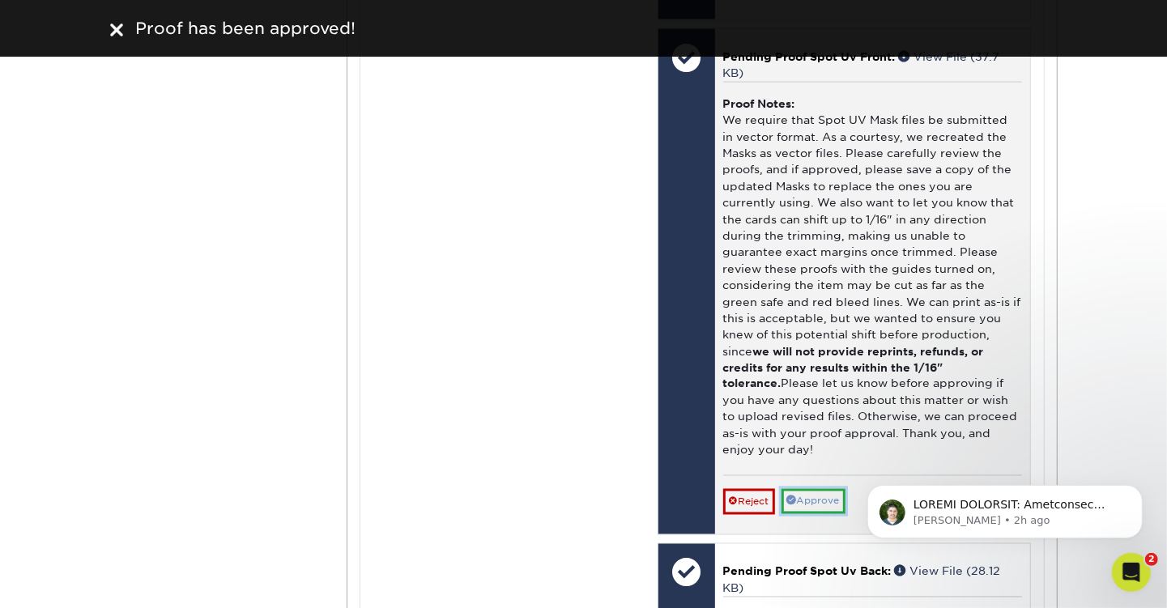
click at [818, 489] on link "Approve" at bounding box center [813, 501] width 64 height 25
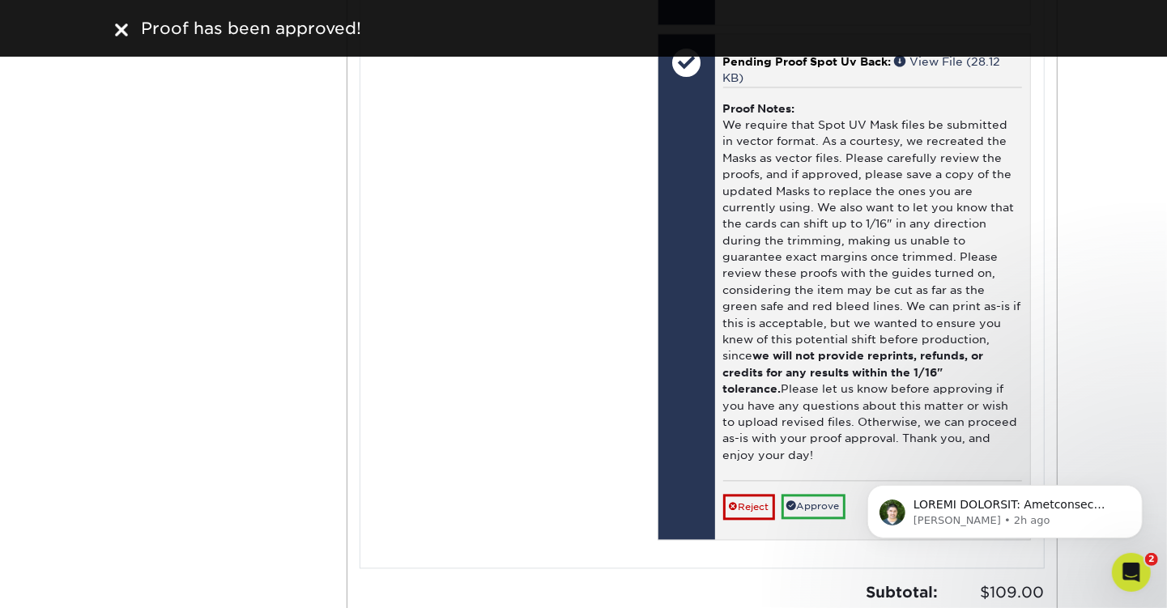
scroll to position [2267, 0]
click at [823, 492] on link "Approve" at bounding box center [813, 504] width 64 height 25
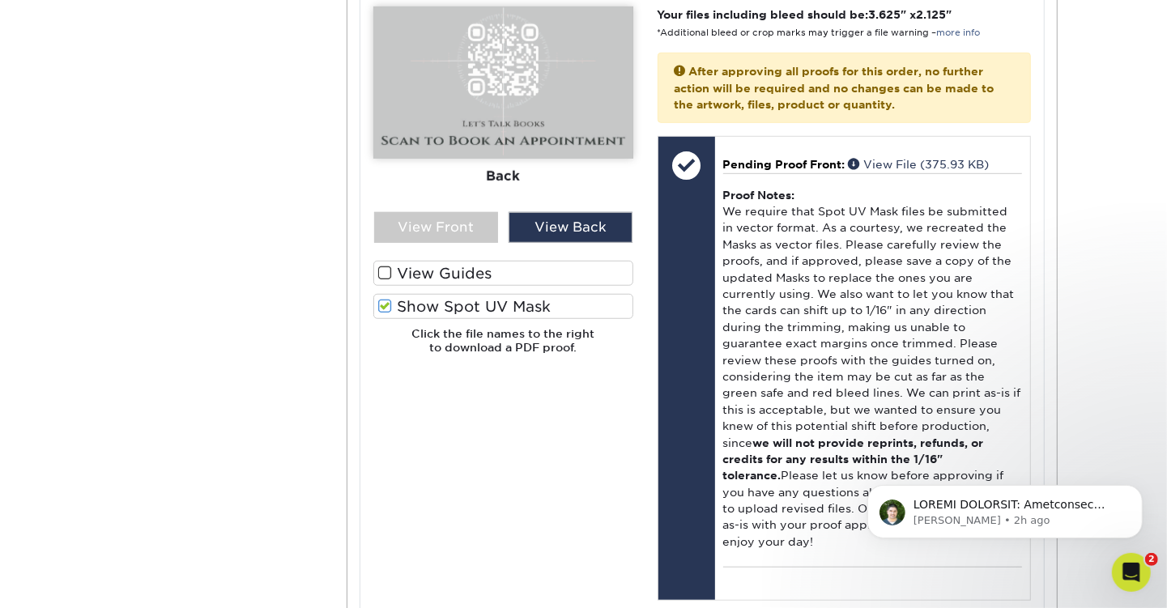
scroll to position [648, 0]
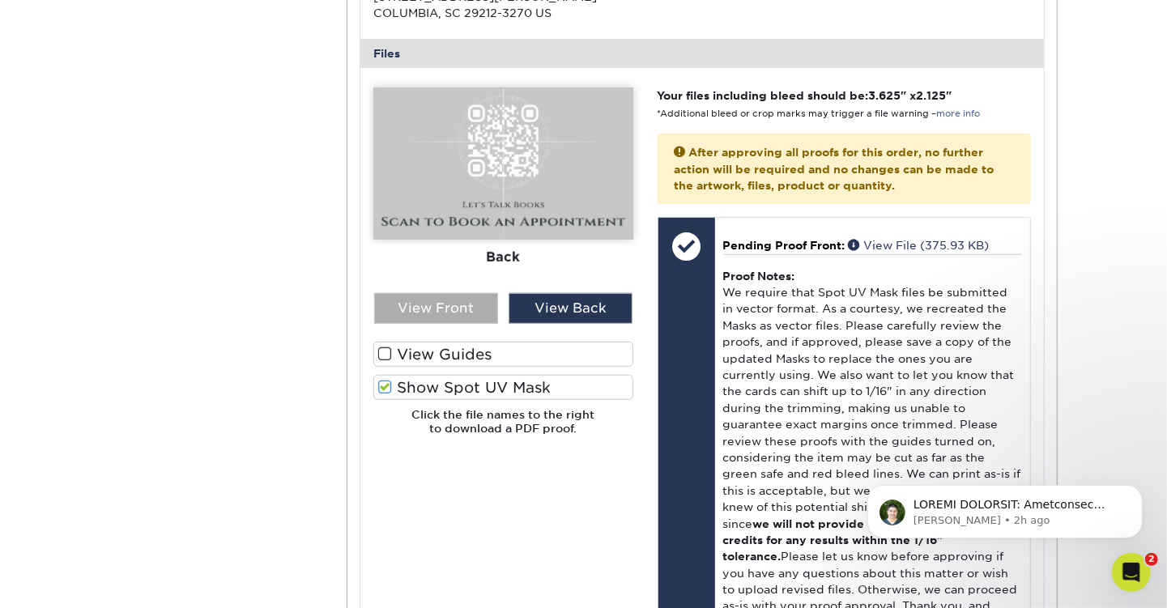
click at [449, 313] on div "View Front" at bounding box center [436, 308] width 124 height 31
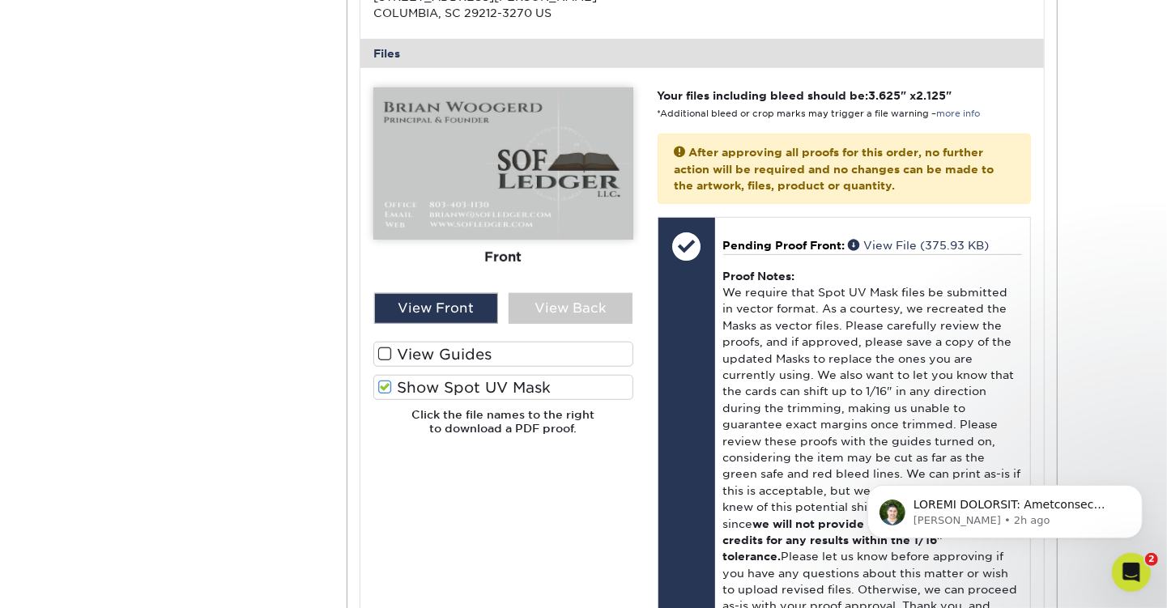
click at [385, 388] on span at bounding box center [385, 387] width 14 height 15
click at [0, 0] on input "Show Spot UV Mask" at bounding box center [0, 0] width 0 height 0
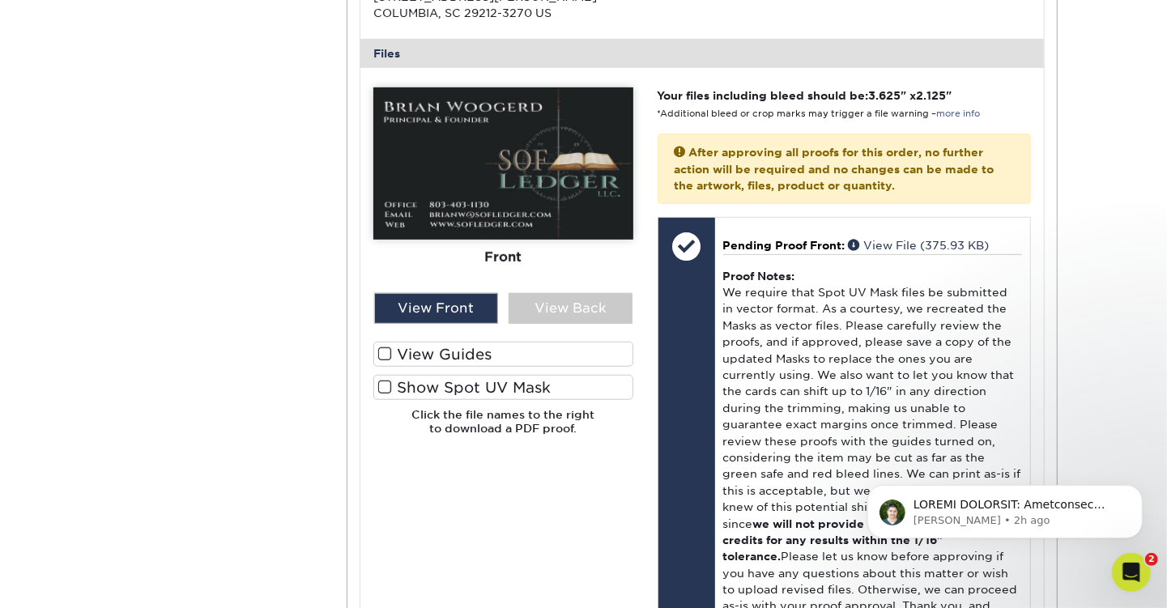
click at [385, 387] on span at bounding box center [385, 387] width 14 height 15
click at [0, 0] on input "Show Spot UV Mask" at bounding box center [0, 0] width 0 height 0
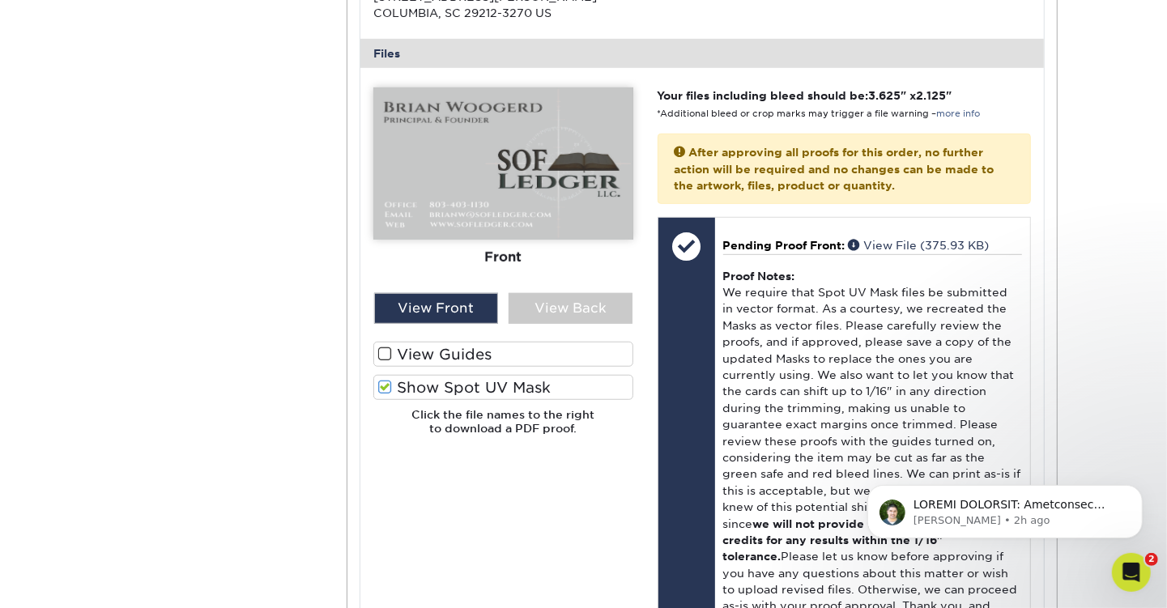
click at [385, 387] on span at bounding box center [385, 387] width 14 height 15
click at [0, 0] on input "Show Spot UV Mask" at bounding box center [0, 0] width 0 height 0
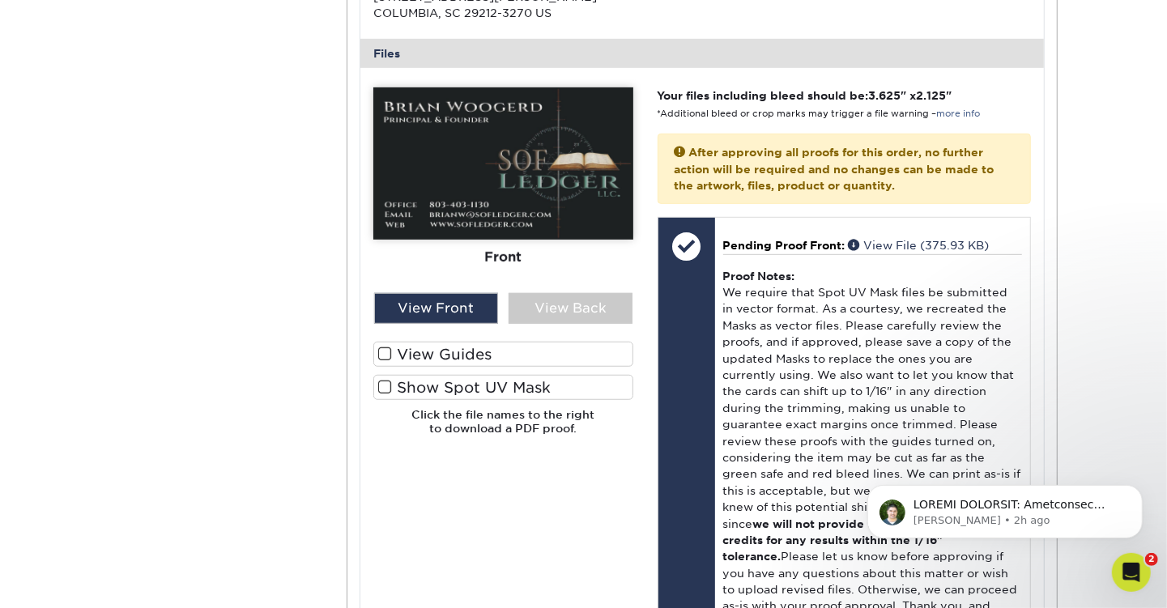
click at [385, 386] on span at bounding box center [385, 387] width 14 height 15
click at [0, 0] on input "Show Spot UV Mask" at bounding box center [0, 0] width 0 height 0
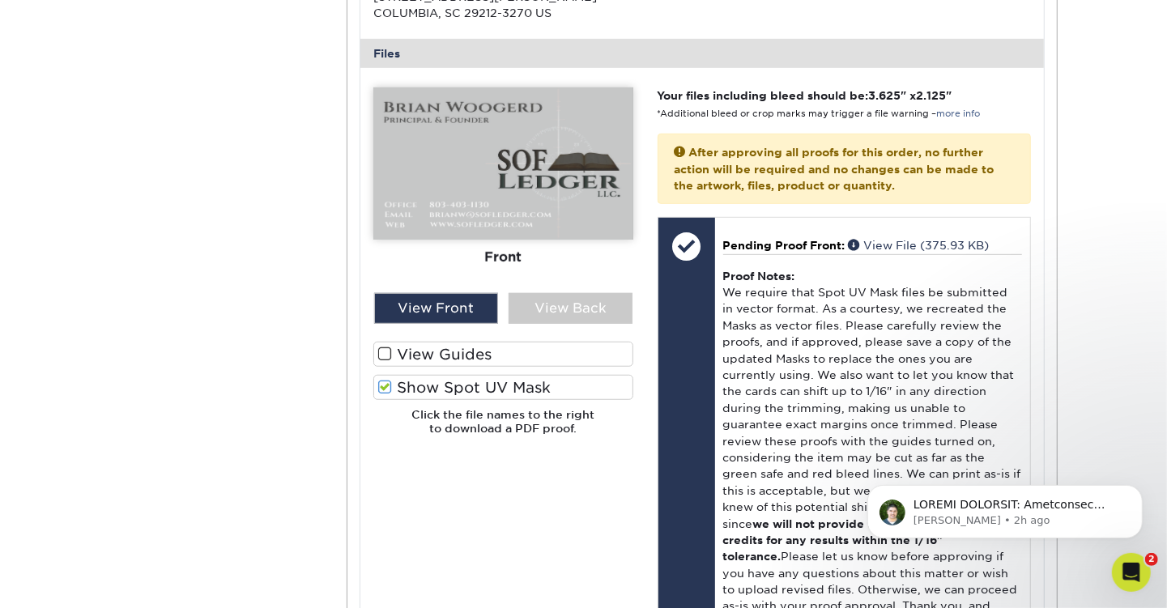
click at [385, 386] on span at bounding box center [385, 387] width 14 height 15
click at [0, 0] on input "Show Spot UV Mask" at bounding box center [0, 0] width 0 height 0
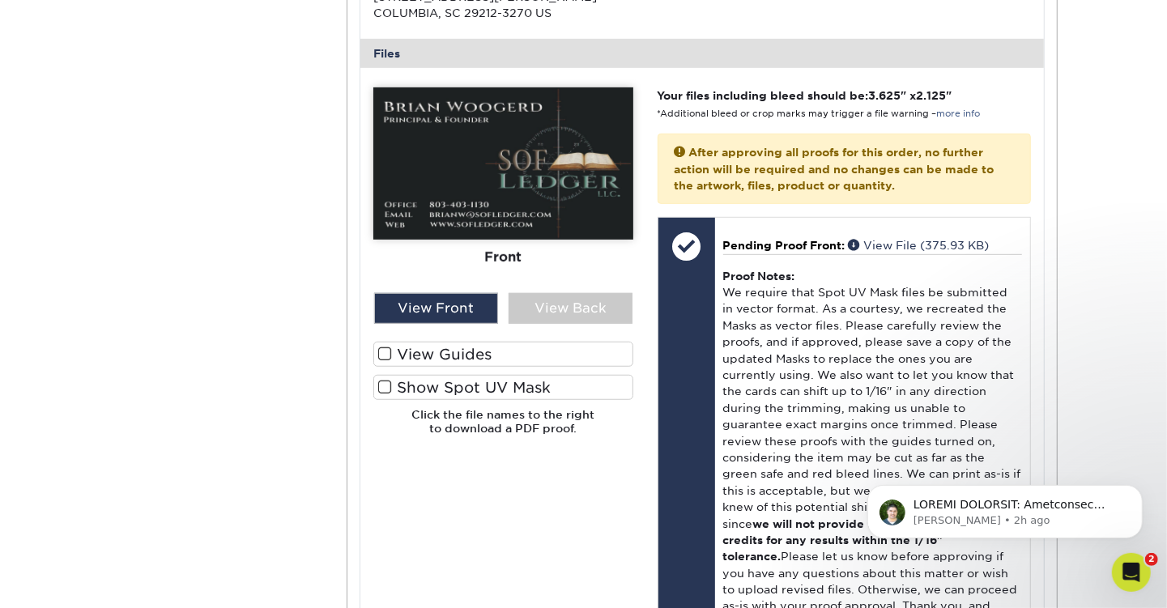
click at [385, 386] on span at bounding box center [385, 387] width 14 height 15
click at [0, 0] on input "Show Spot UV Mask" at bounding box center [0, 0] width 0 height 0
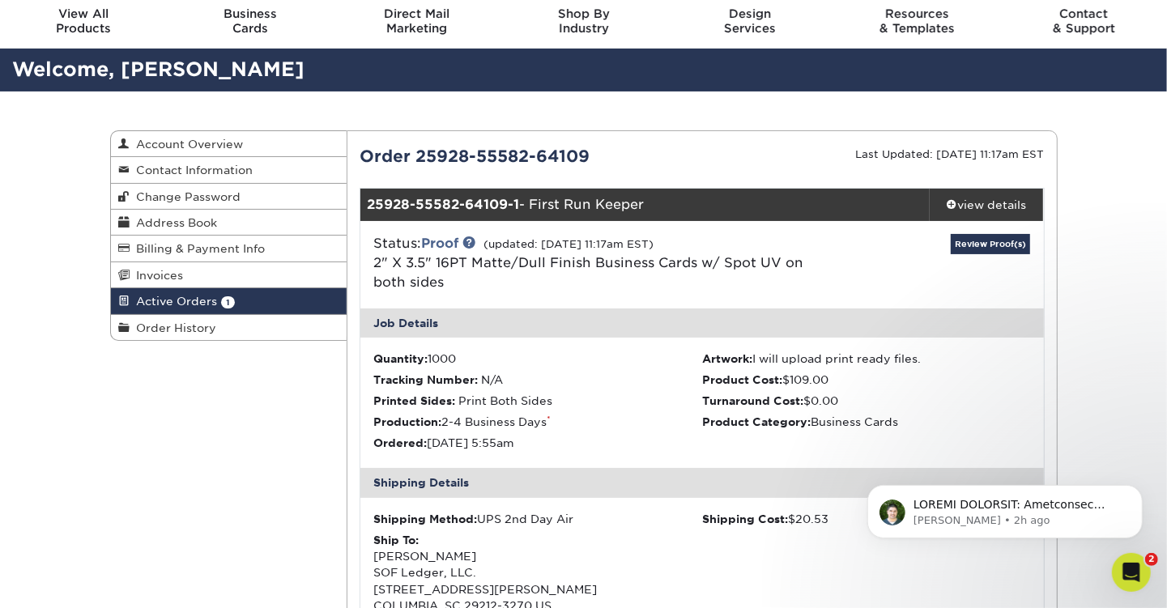
scroll to position [0, 0]
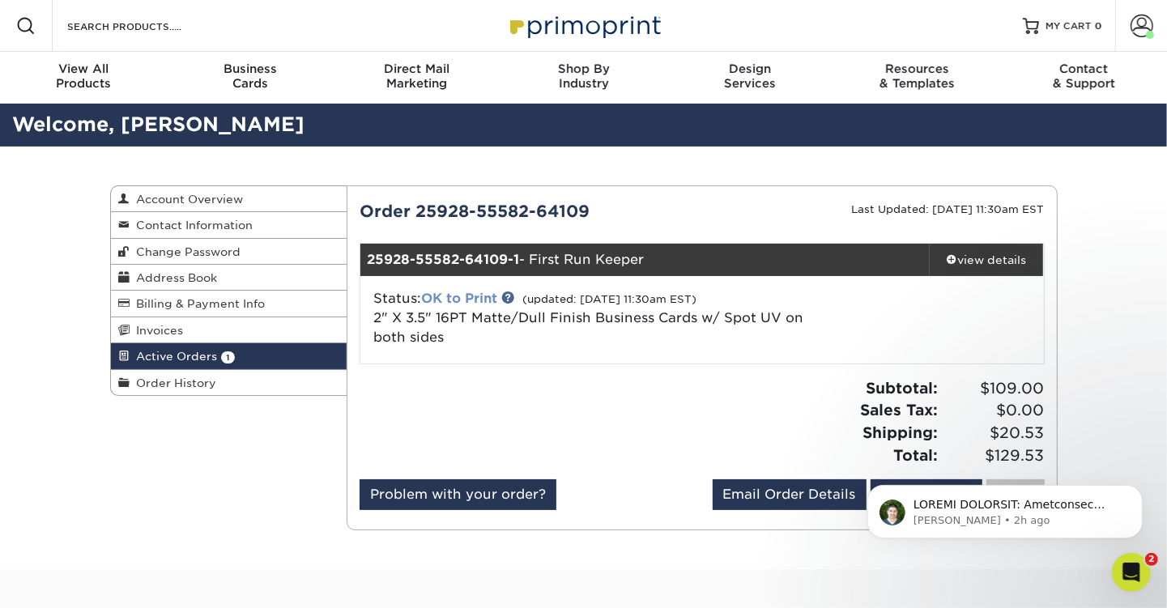
click at [457, 297] on link "OK to Print" at bounding box center [459, 298] width 76 height 15
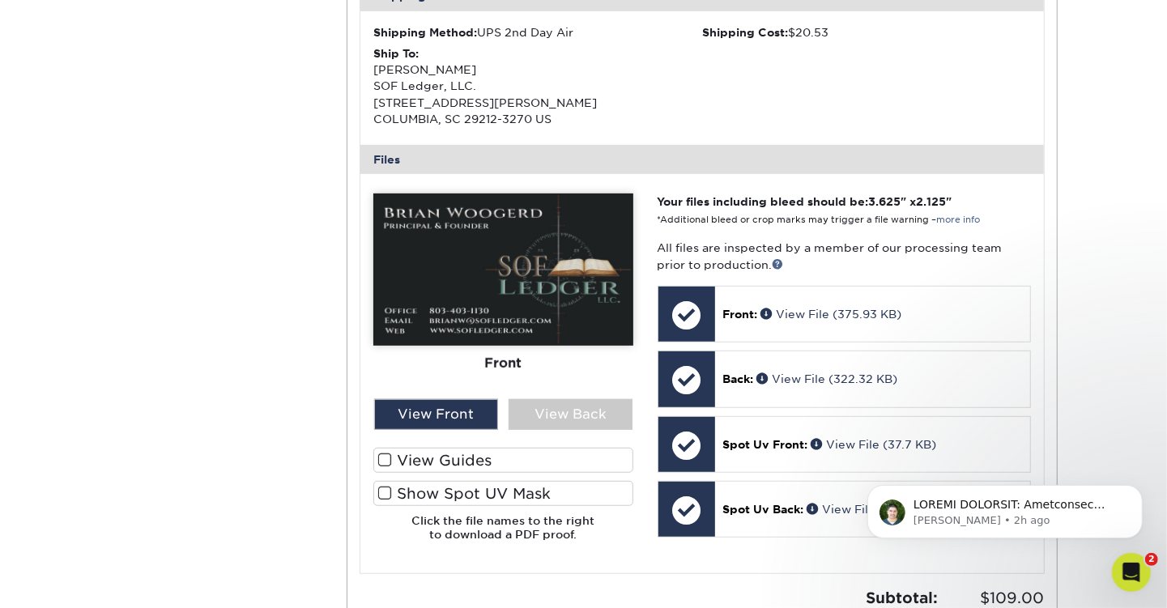
scroll to position [567, 0]
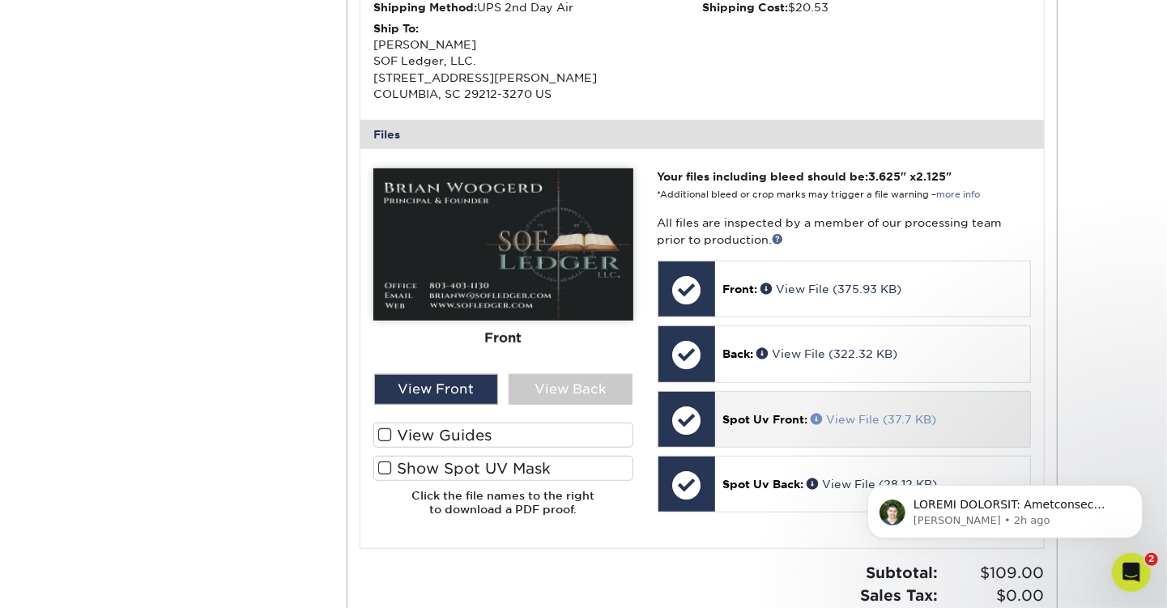
click at [817, 418] on span at bounding box center [818, 418] width 15 height 11
